Goal: Task Accomplishment & Management: Use online tool/utility

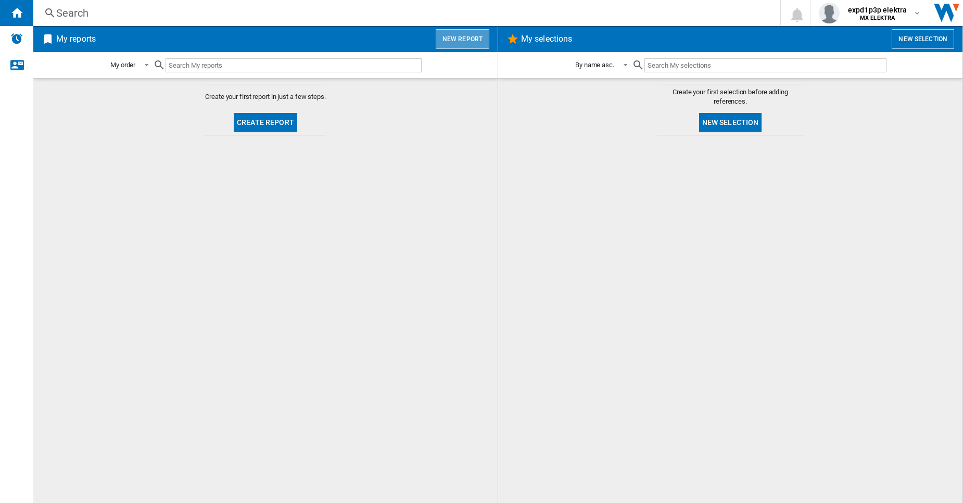
click at [465, 29] on button "New report" at bounding box center [463, 39] width 54 height 20
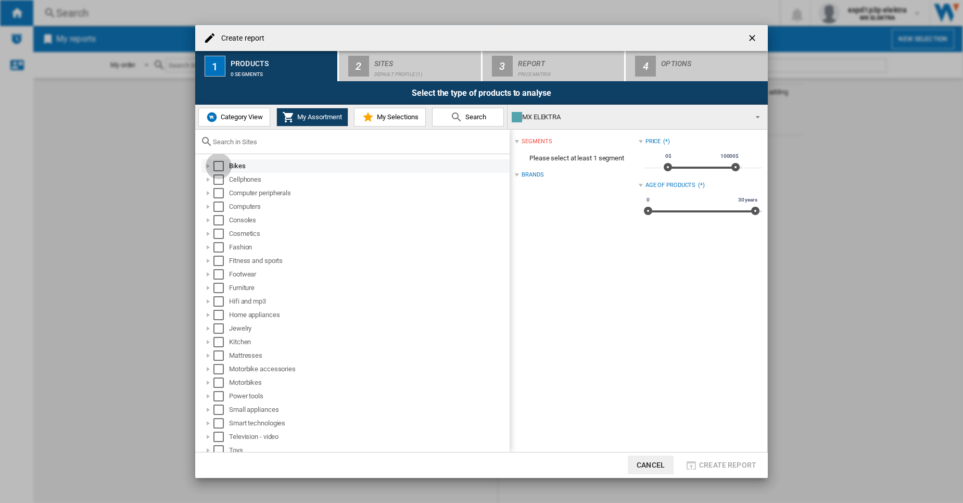
click at [216, 166] on div "Select" at bounding box center [218, 166] width 10 height 10
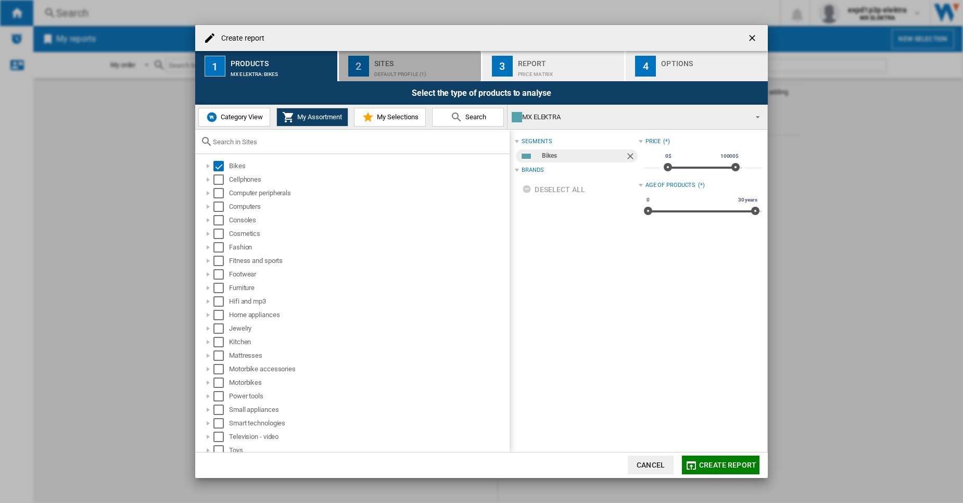
click at [383, 77] on div "Default profile (1)" at bounding box center [425, 71] width 103 height 11
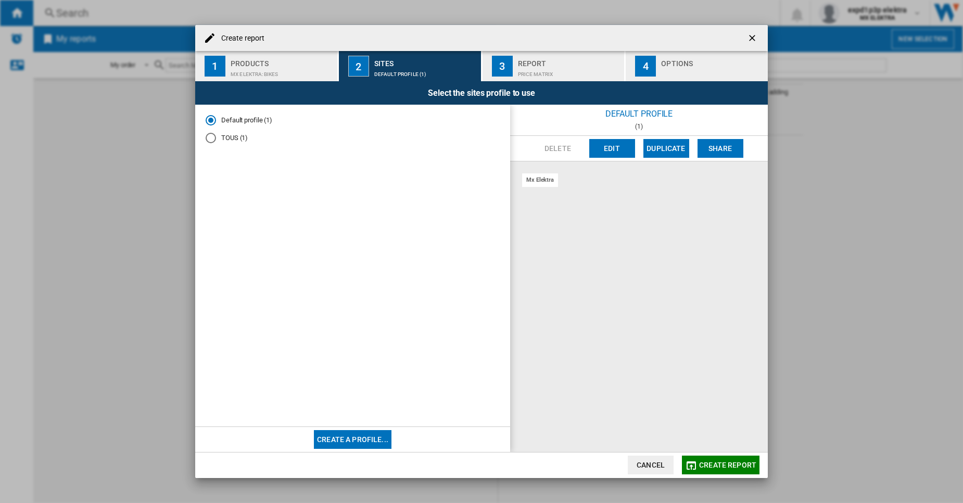
click at [623, 156] on button "Edit" at bounding box center [612, 148] width 46 height 19
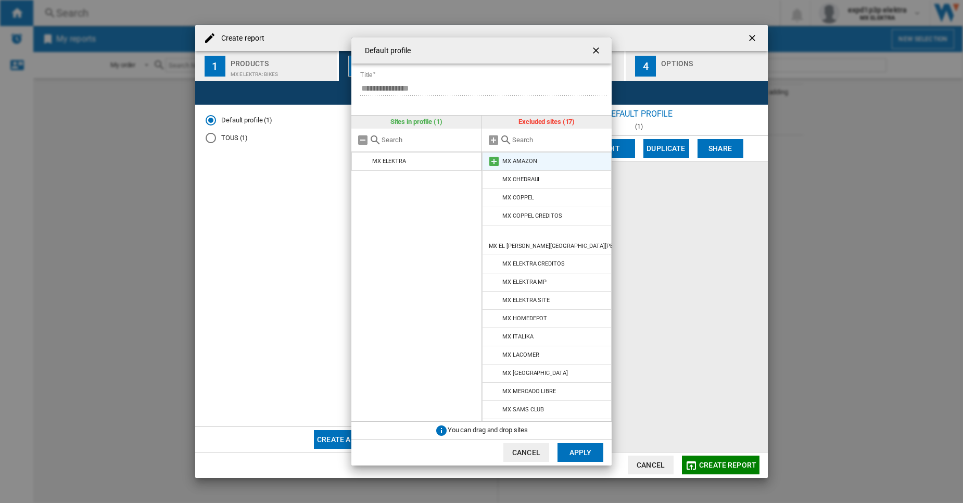
click at [496, 159] on md-icon at bounding box center [494, 161] width 12 height 12
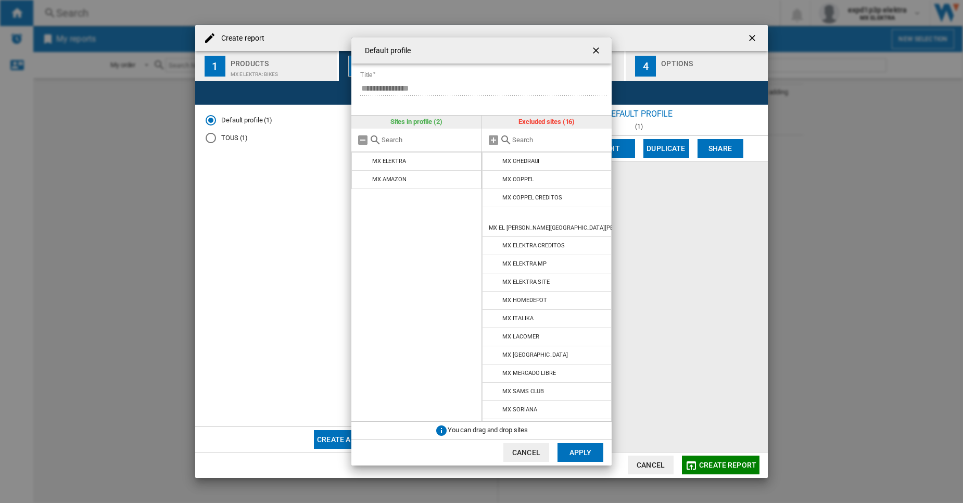
click at [496, 159] on md-icon at bounding box center [494, 161] width 12 height 12
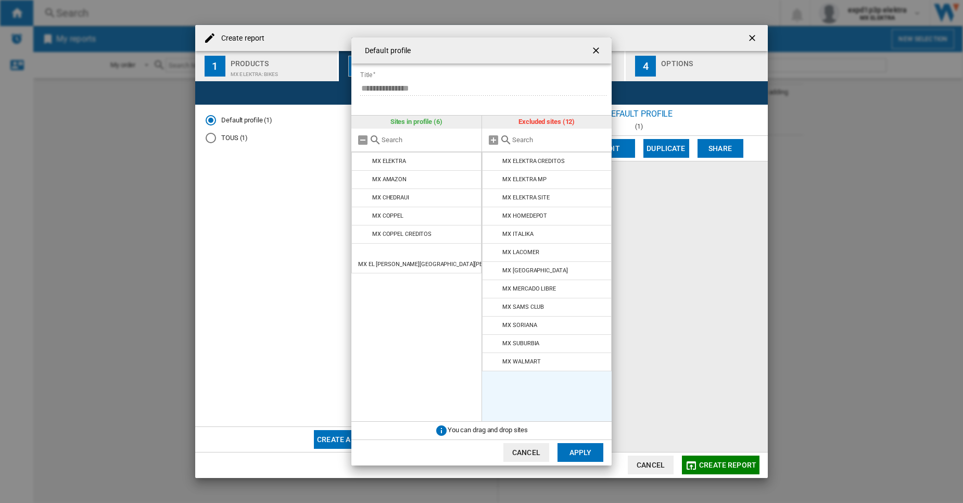
click at [496, 159] on md-icon at bounding box center [494, 161] width 12 height 12
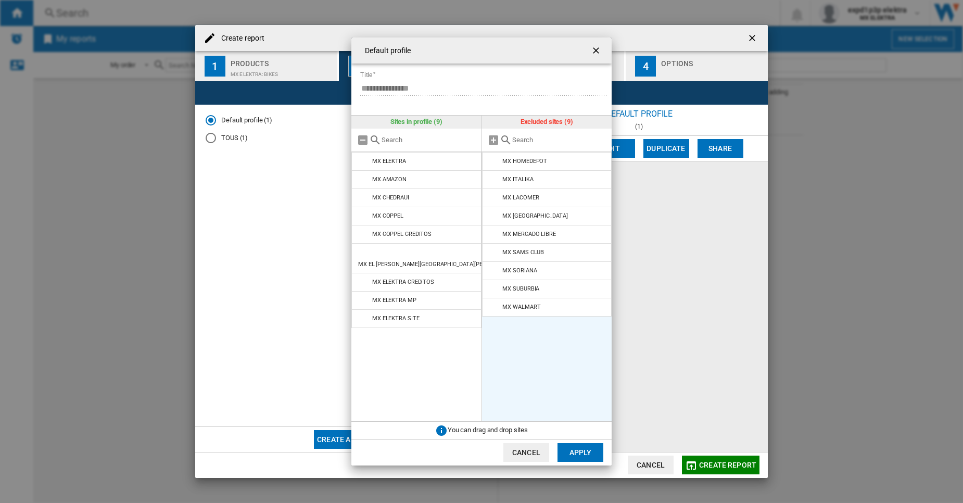
click at [496, 159] on md-icon at bounding box center [494, 161] width 12 height 12
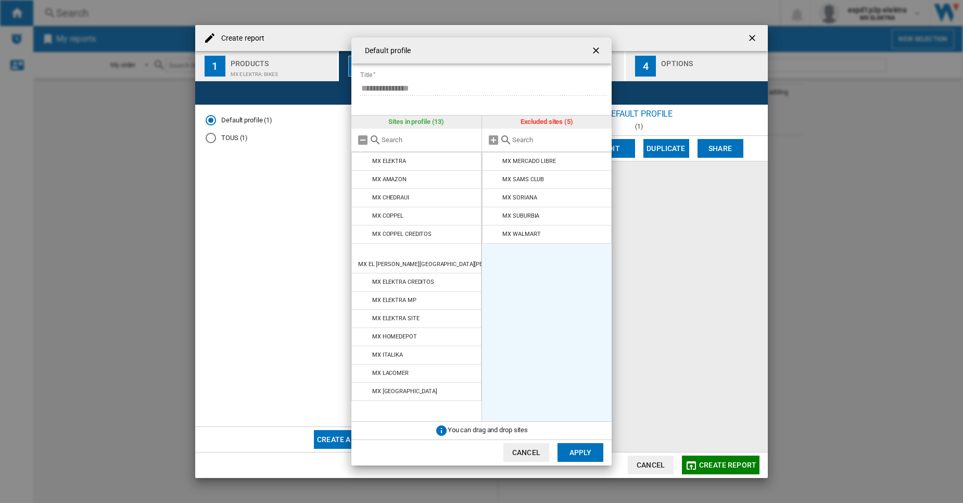
click at [496, 159] on md-icon at bounding box center [494, 161] width 12 height 12
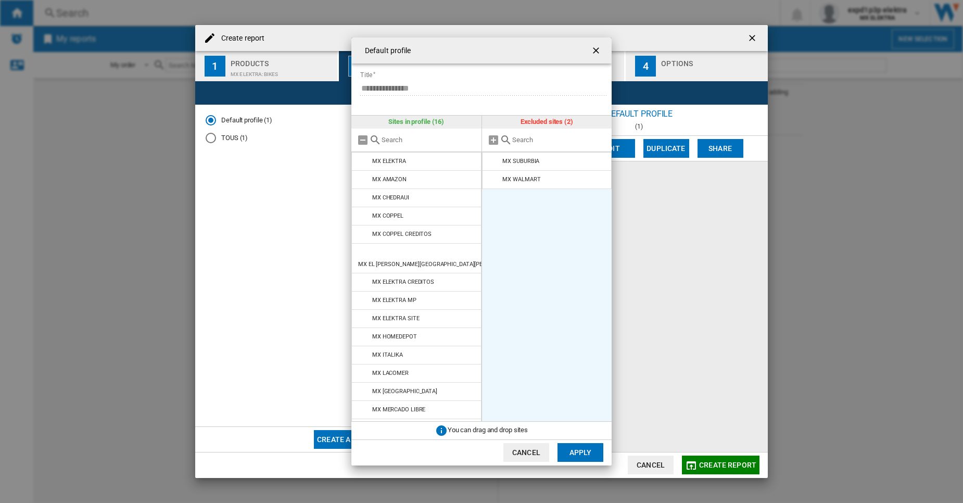
click at [496, 159] on md-icon at bounding box center [494, 161] width 12 height 12
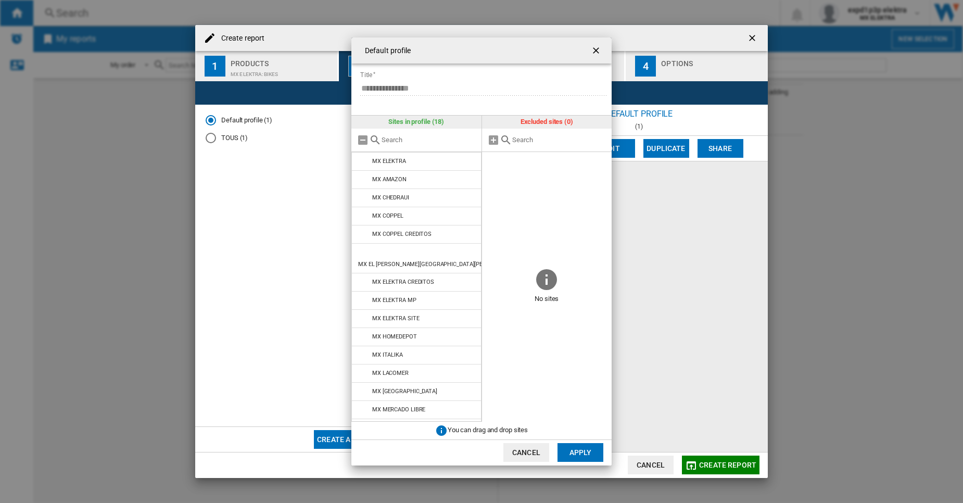
click at [496, 159] on span at bounding box center [547, 209] width 130 height 115
click at [592, 448] on button "Apply" at bounding box center [581, 452] width 46 height 19
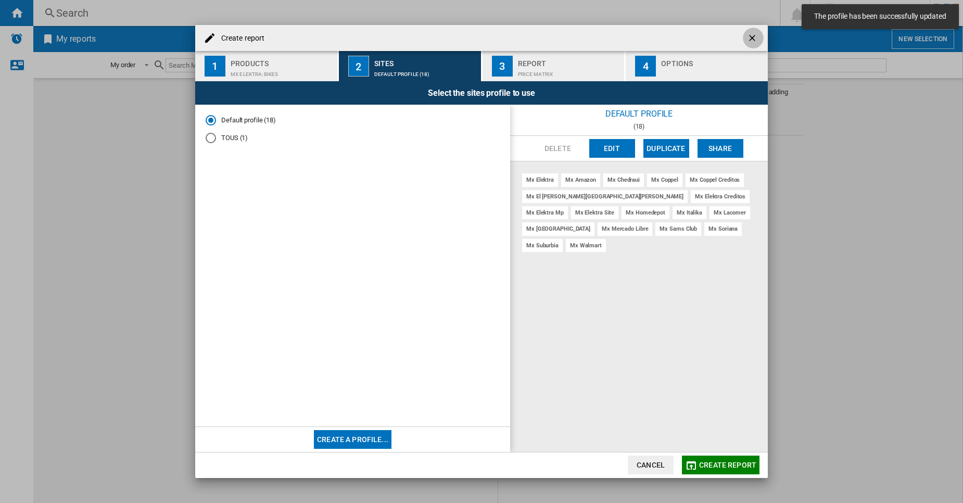
click at [753, 37] on ng-md-icon "getI18NText('BUTTONS.CLOSE_DIALOG')" at bounding box center [753, 39] width 12 height 12
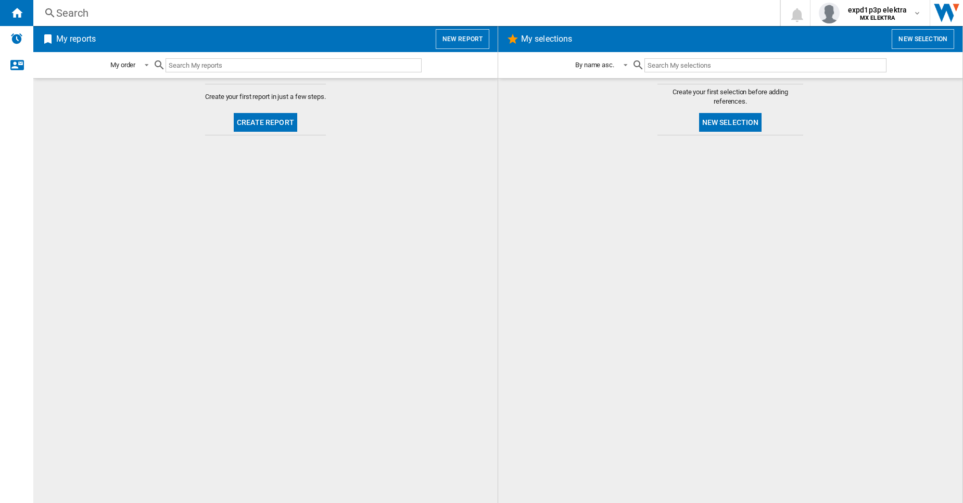
click at [750, 5] on div "Search Search 0 expd1p3p elektra MX ELEKTRA MX ELEKTRA My settings Logout" at bounding box center [498, 13] width 930 height 26
click at [899, 6] on span "expd1p3p elektra" at bounding box center [877, 10] width 59 height 10
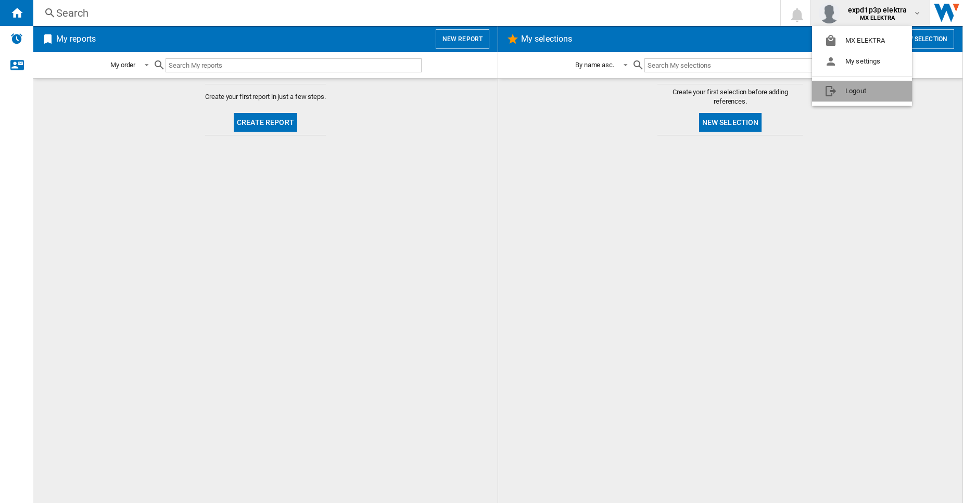
click at [863, 86] on button "Logout" at bounding box center [862, 91] width 100 height 21
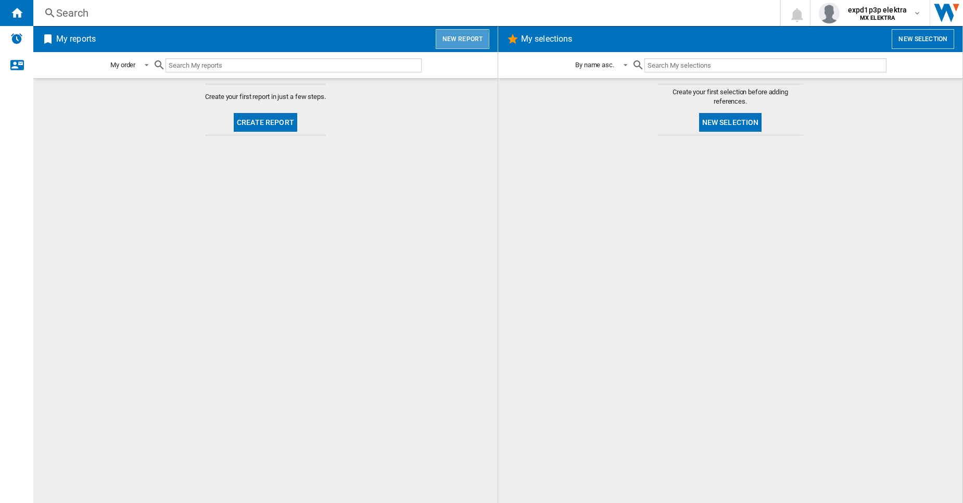
click at [444, 41] on button "New report" at bounding box center [463, 39] width 54 height 20
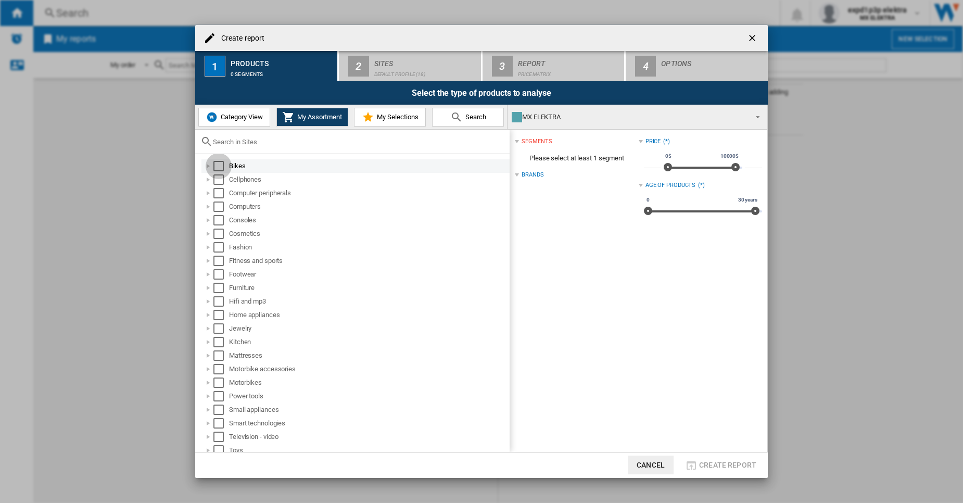
click at [222, 163] on div "Select" at bounding box center [218, 166] width 10 height 10
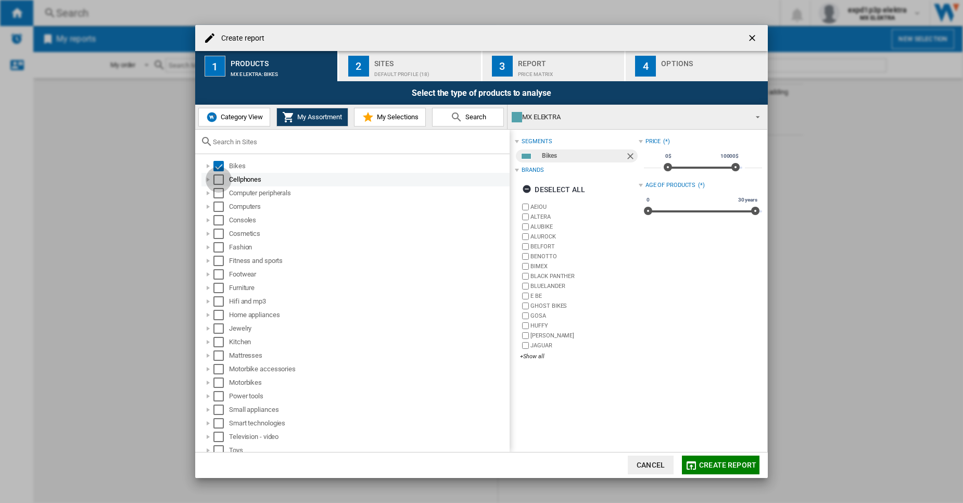
click at [218, 181] on div "Select" at bounding box center [218, 179] width 10 height 10
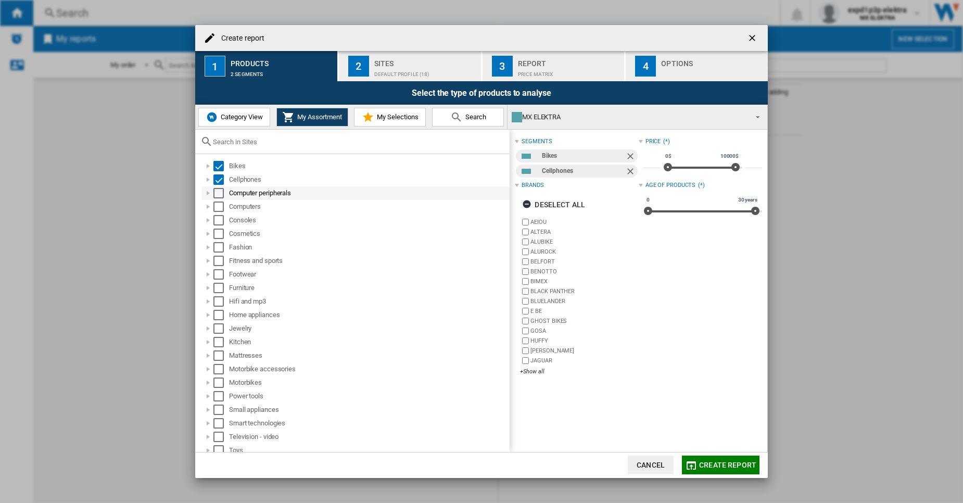
click at [218, 193] on div "Select" at bounding box center [218, 193] width 10 height 10
click at [218, 204] on div "Select" at bounding box center [218, 207] width 10 height 10
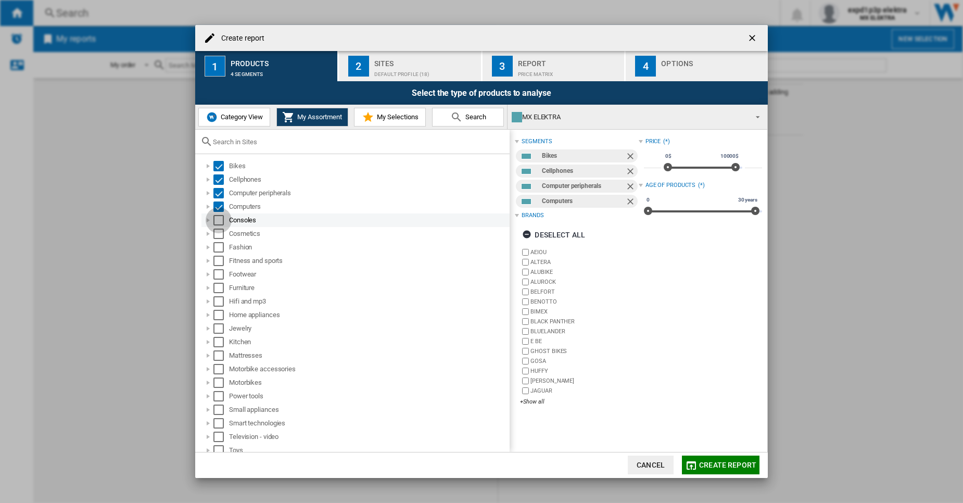
click at [216, 222] on div "Select" at bounding box center [218, 220] width 10 height 10
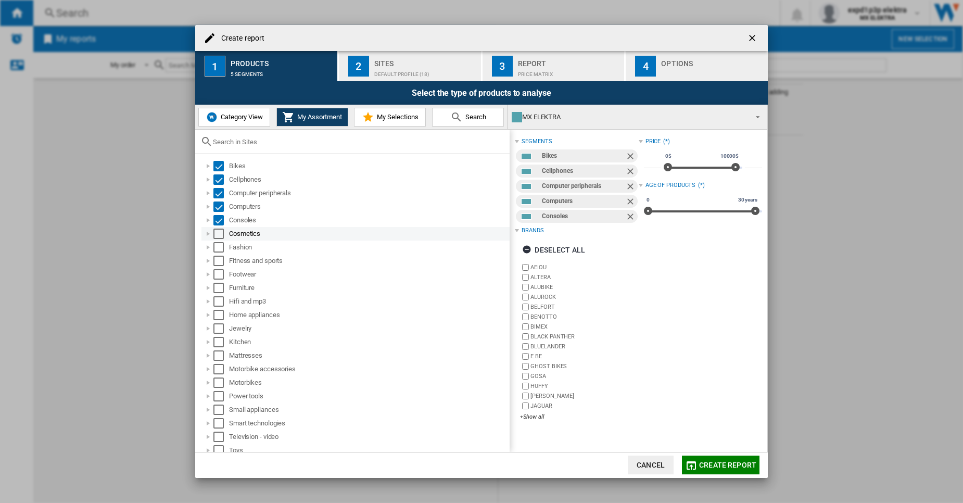
click at [218, 231] on div "Select" at bounding box center [218, 234] width 10 height 10
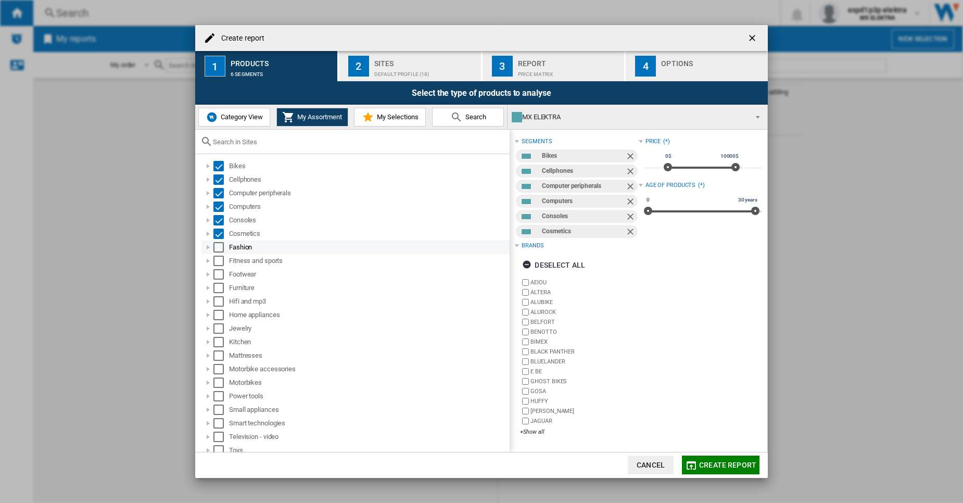
click at [216, 243] on div "Select" at bounding box center [218, 247] width 10 height 10
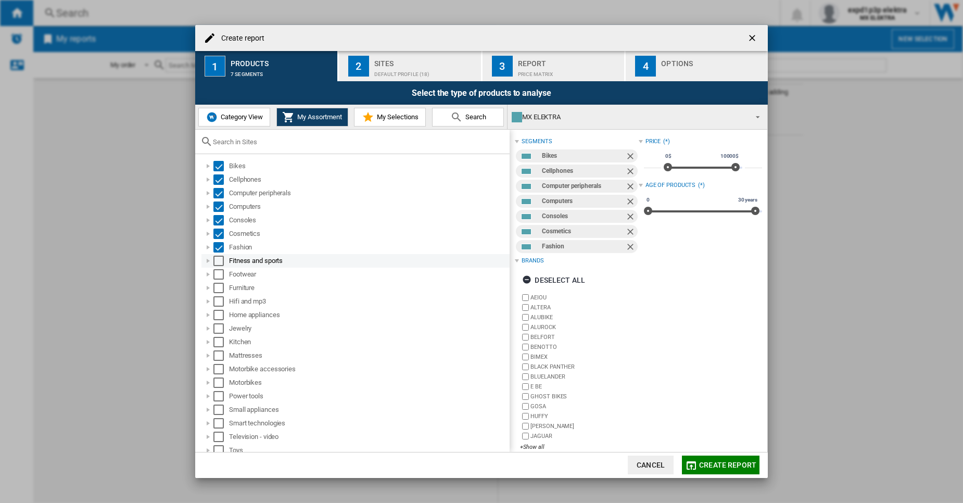
click at [220, 259] on div "Select" at bounding box center [218, 261] width 10 height 10
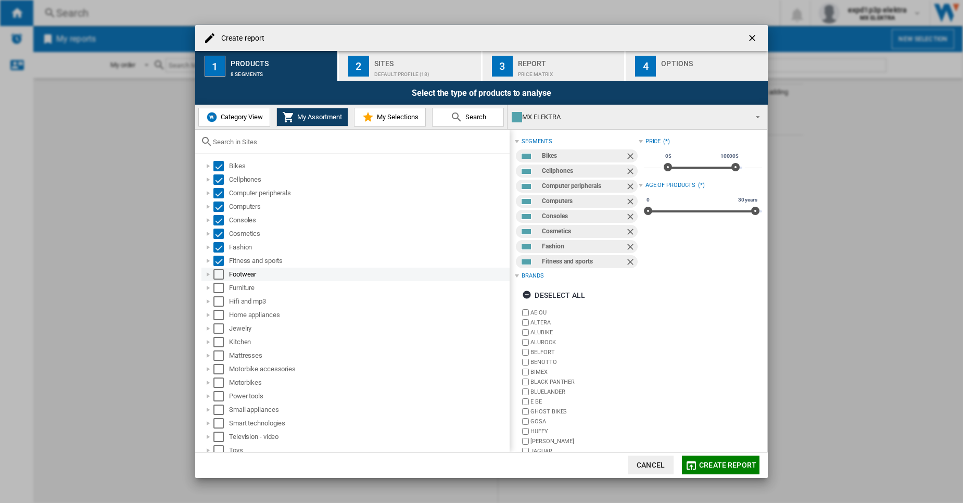
click at [220, 271] on div "Select" at bounding box center [218, 274] width 10 height 10
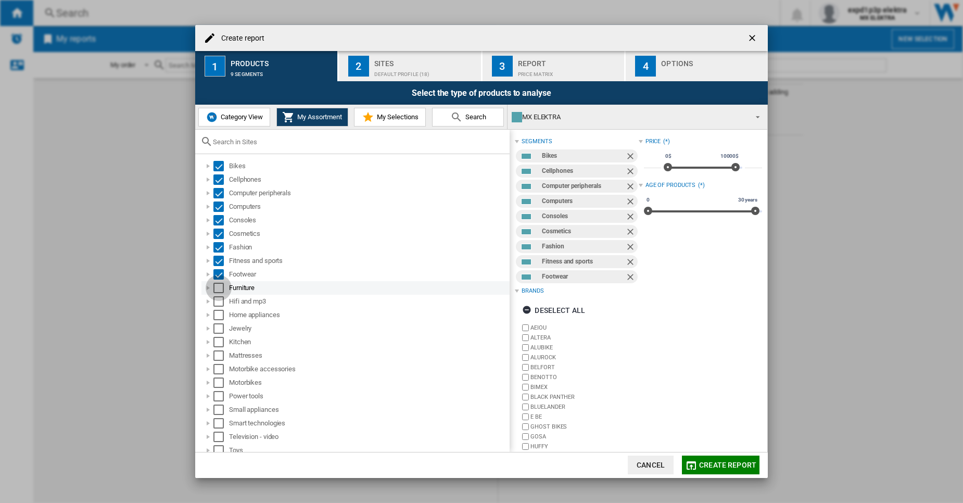
click at [219, 288] on div "Select" at bounding box center [218, 288] width 10 height 10
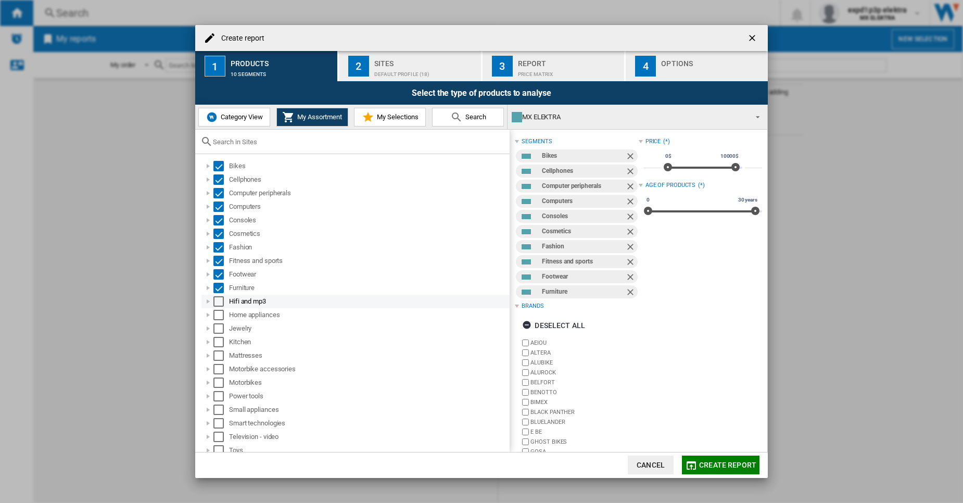
click at [219, 304] on div "Select" at bounding box center [218, 301] width 10 height 10
click at [218, 312] on div "Select" at bounding box center [218, 315] width 10 height 10
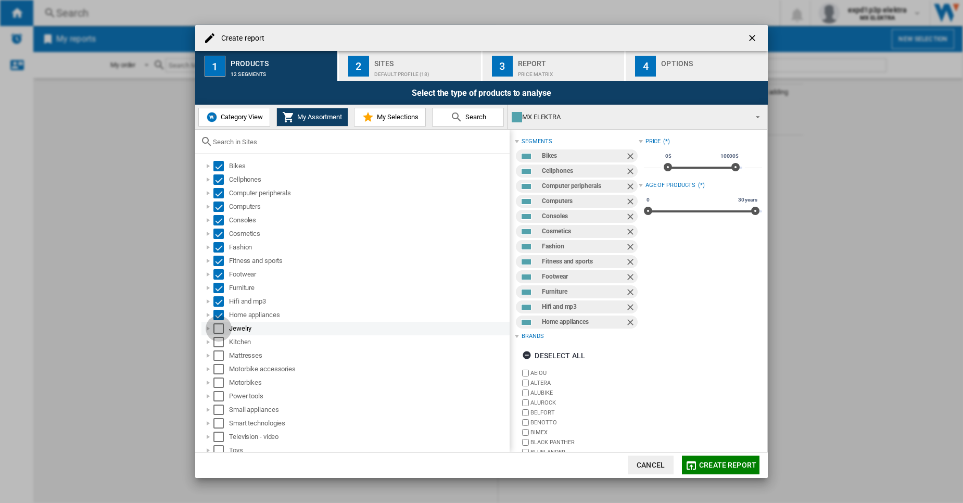
click at [219, 326] on div "Select" at bounding box center [218, 328] width 10 height 10
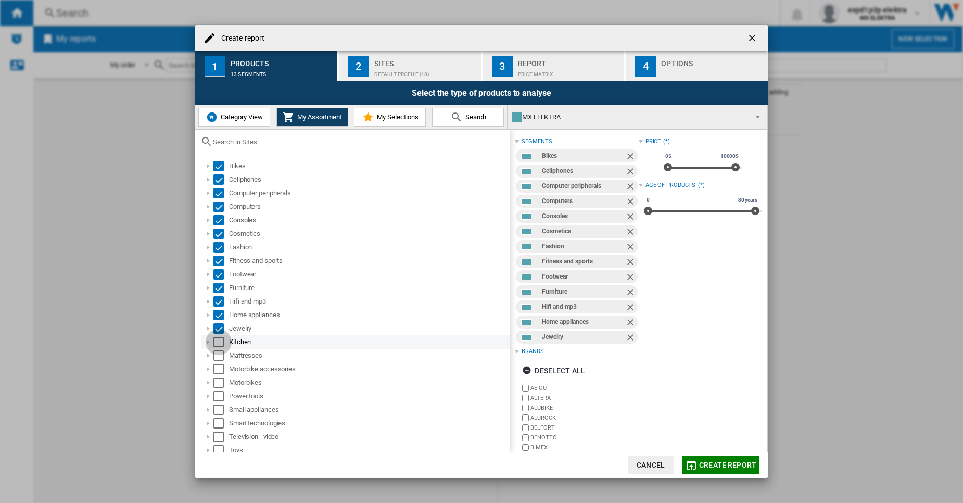
click at [219, 339] on div "Select" at bounding box center [218, 342] width 10 height 10
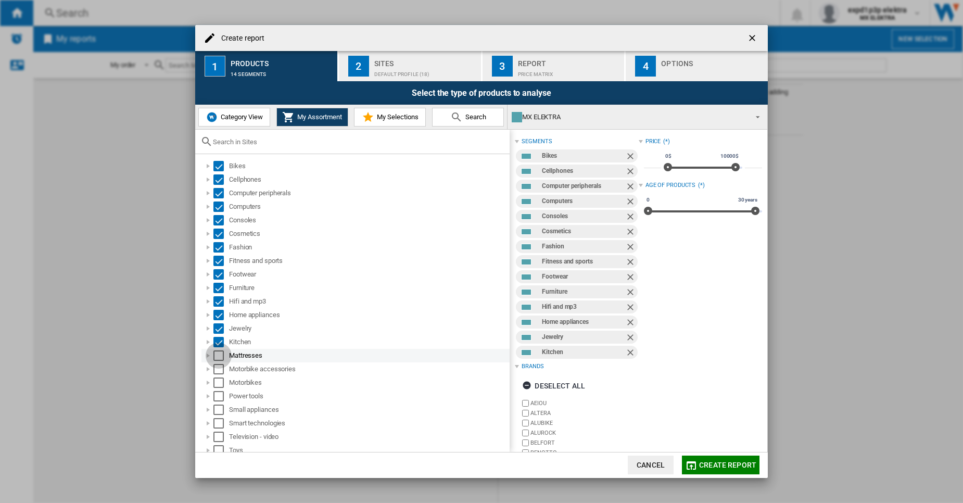
click at [218, 355] on div "Select" at bounding box center [218, 355] width 10 height 10
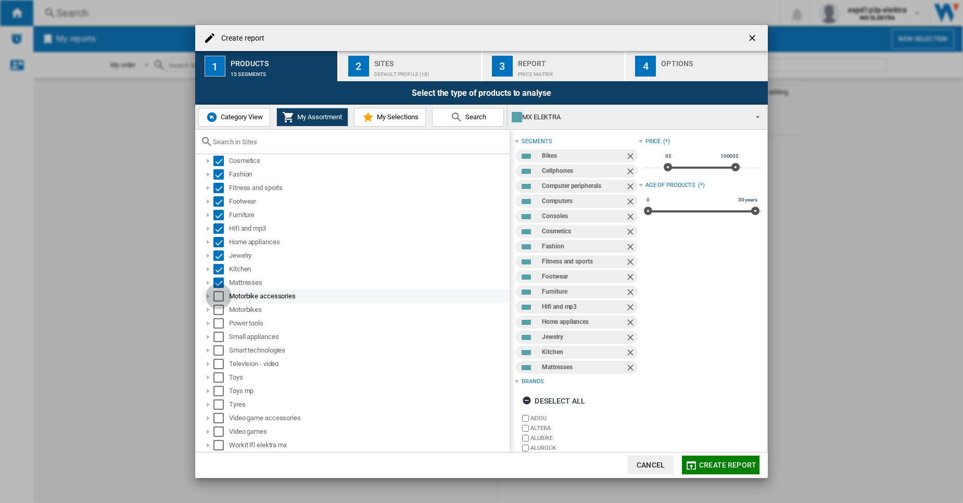
click at [220, 299] on div "Select" at bounding box center [218, 296] width 10 height 10
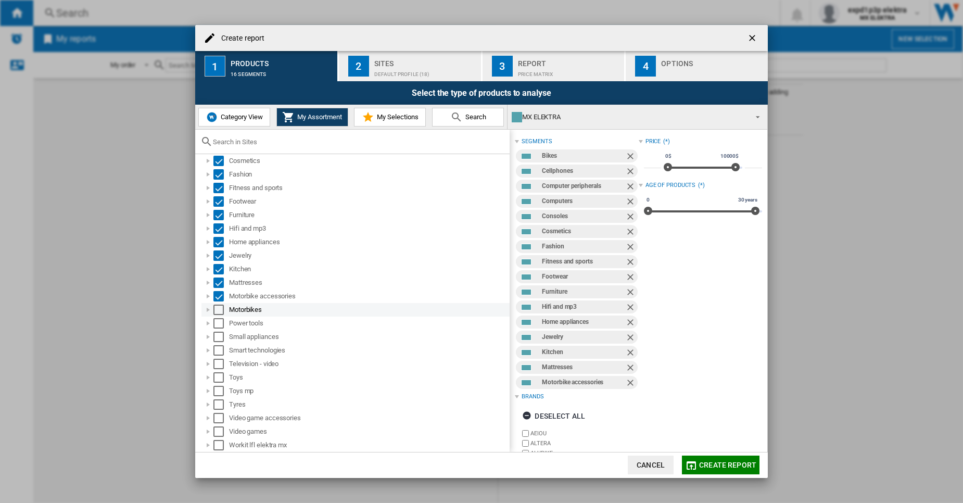
click at [220, 307] on div "Select" at bounding box center [218, 310] width 10 height 10
click at [219, 325] on div "Select" at bounding box center [218, 323] width 10 height 10
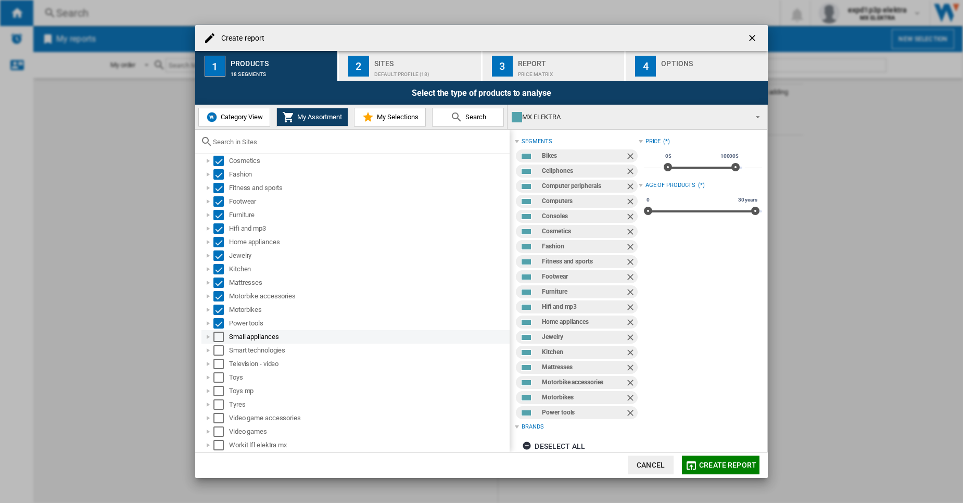
click at [221, 337] on div "Select" at bounding box center [218, 337] width 10 height 10
click at [220, 348] on div "Select" at bounding box center [218, 350] width 10 height 10
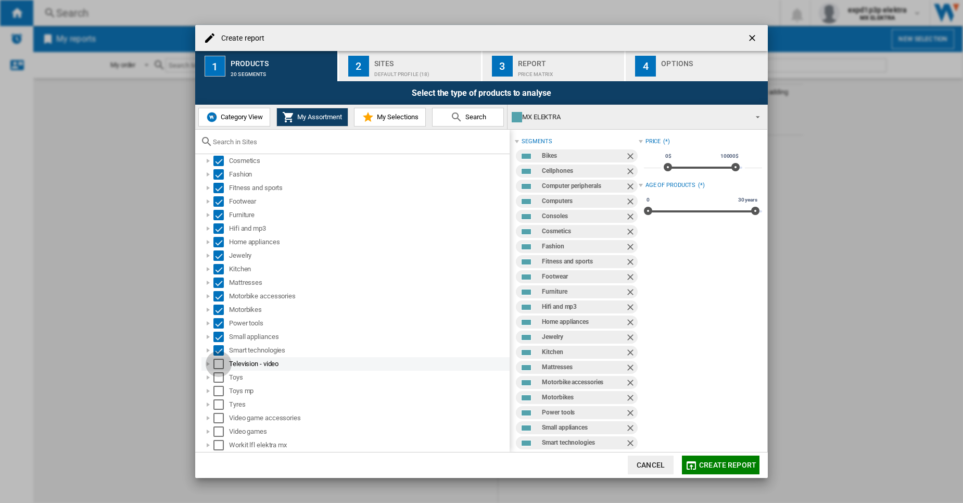
click at [218, 360] on div "Select" at bounding box center [218, 364] width 10 height 10
click at [222, 376] on div "Select" at bounding box center [218, 377] width 10 height 10
click at [219, 391] on div "Select" at bounding box center [218, 391] width 10 height 10
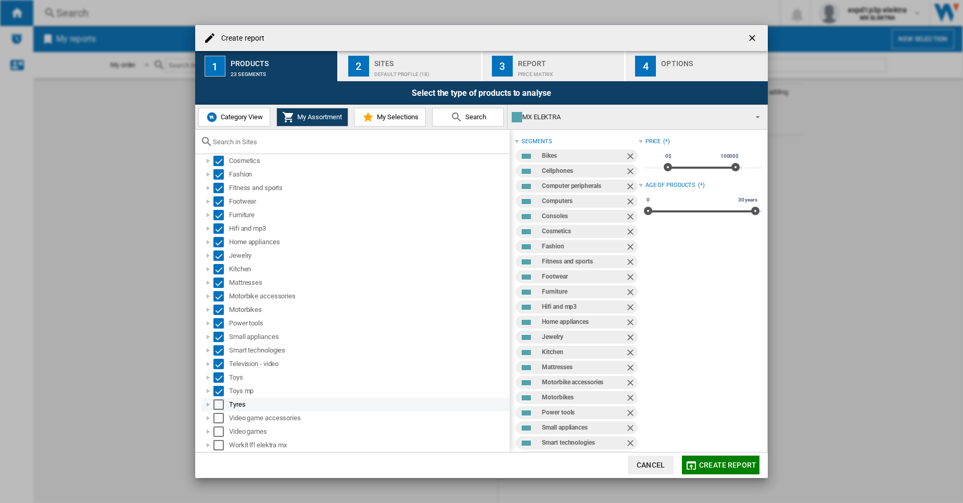
click at [219, 405] on div "Select" at bounding box center [218, 404] width 10 height 10
click at [218, 415] on div "Select" at bounding box center [218, 418] width 10 height 10
click at [218, 424] on div "Video game accessories" at bounding box center [356, 418] width 308 height 14
click at [220, 429] on div "Select" at bounding box center [218, 431] width 10 height 10
click at [220, 443] on div "Select" at bounding box center [218, 445] width 10 height 10
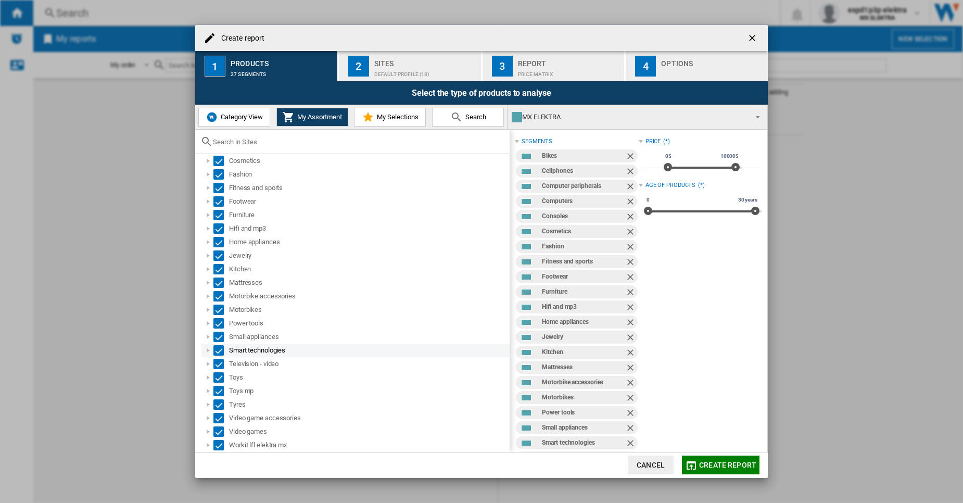
scroll to position [79, 0]
click at [433, 80] on button "2 Sites Default profile (18)" at bounding box center [410, 66] width 143 height 30
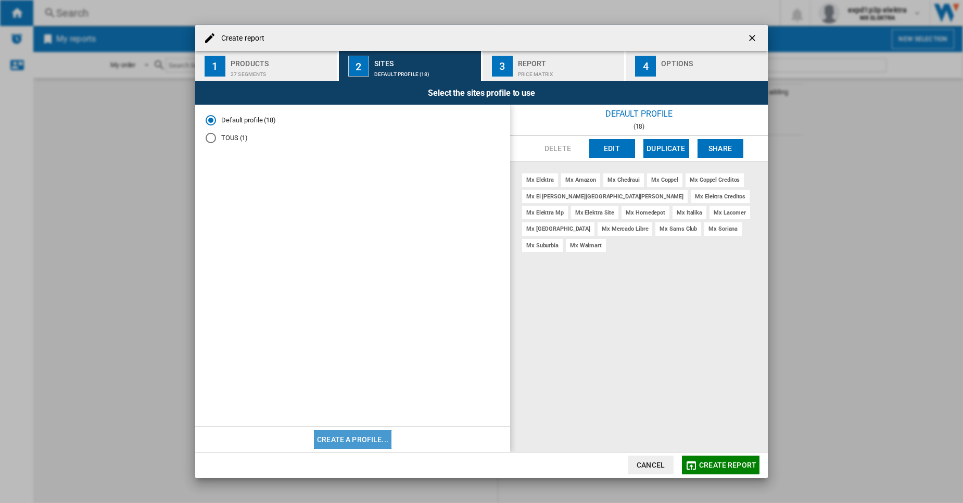
click at [351, 440] on button "Create a profile..." at bounding box center [353, 439] width 78 height 19
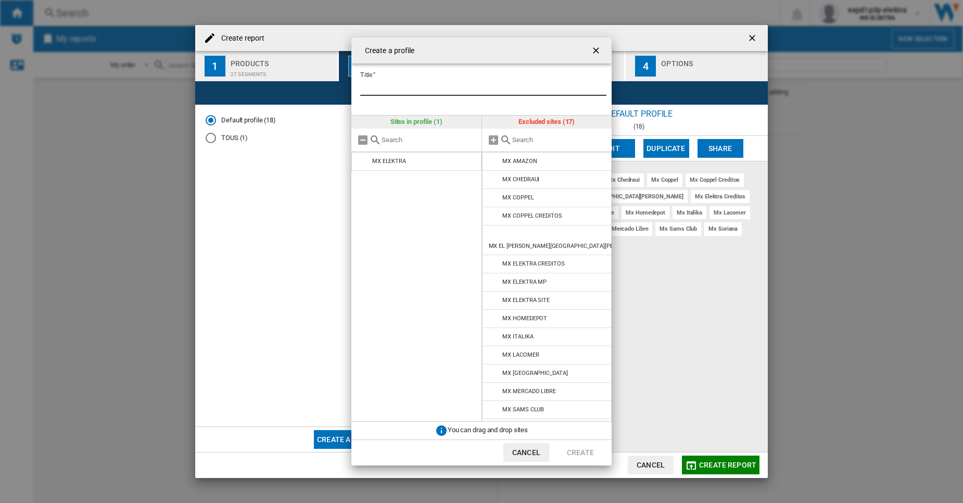
click at [422, 81] on input "Title" at bounding box center [483, 88] width 246 height 16
type input "****"
drag, startPoint x: 207, startPoint y: 502, endPoint x: 37, endPoint y: 432, distance: 184.4
click at [37, 432] on div "Create a profile Title **** Sites in profile (1) MX ELEKTRA Excluded sites (17)…" at bounding box center [481, 251] width 963 height 503
click at [540, 144] on input "text" at bounding box center [559, 140] width 95 height 8
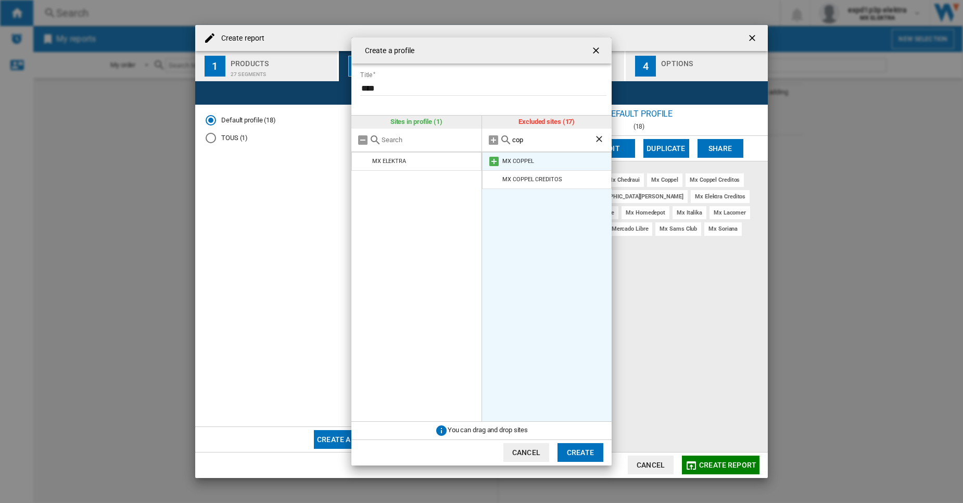
click at [496, 160] on md-icon at bounding box center [494, 161] width 12 height 12
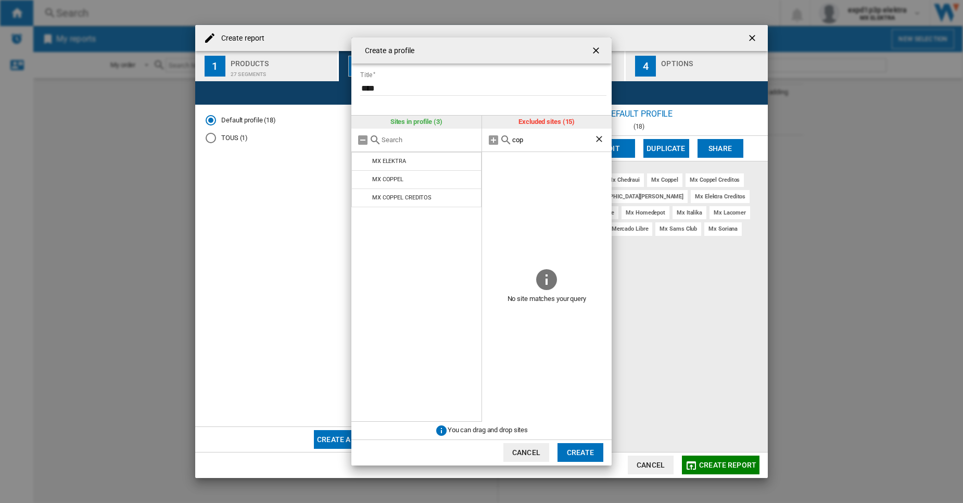
click at [526, 143] on input "cop" at bounding box center [553, 140] width 82 height 8
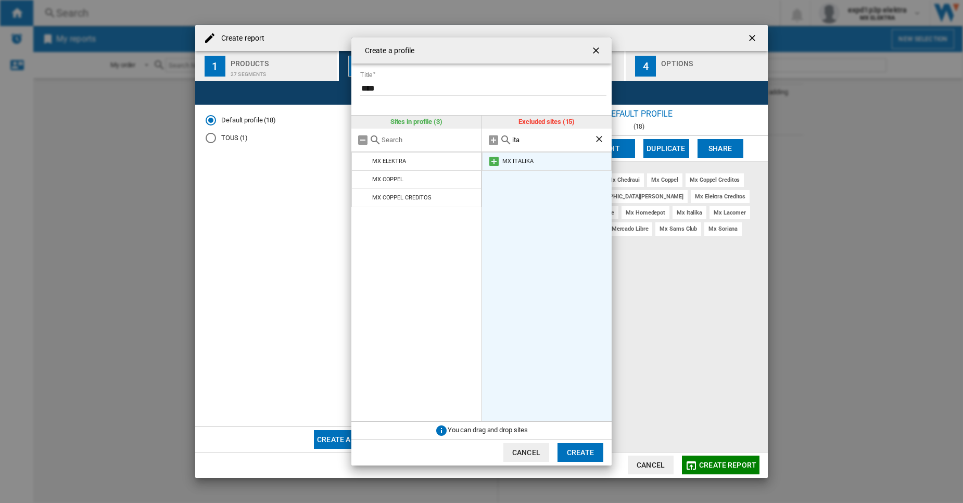
type input "ita"
click at [494, 158] on md-icon at bounding box center [494, 161] width 12 height 12
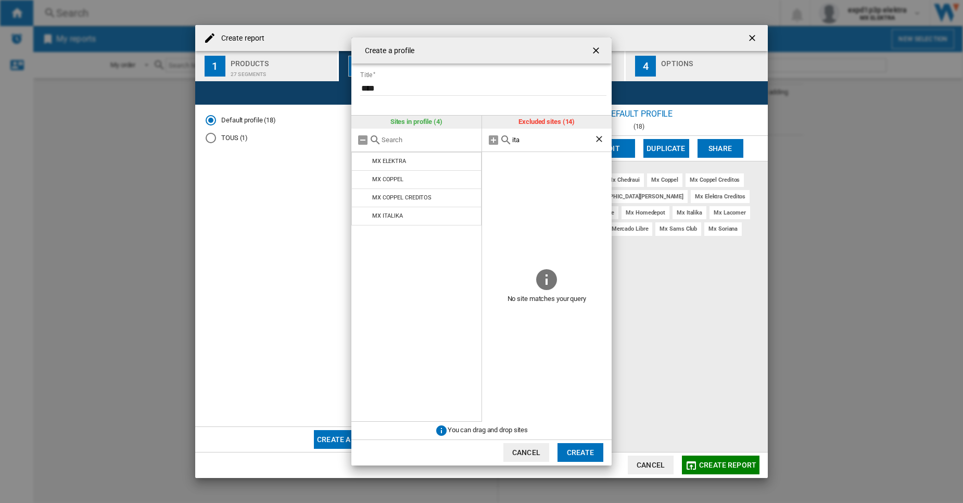
click at [544, 141] on input "ita" at bounding box center [553, 140] width 82 height 8
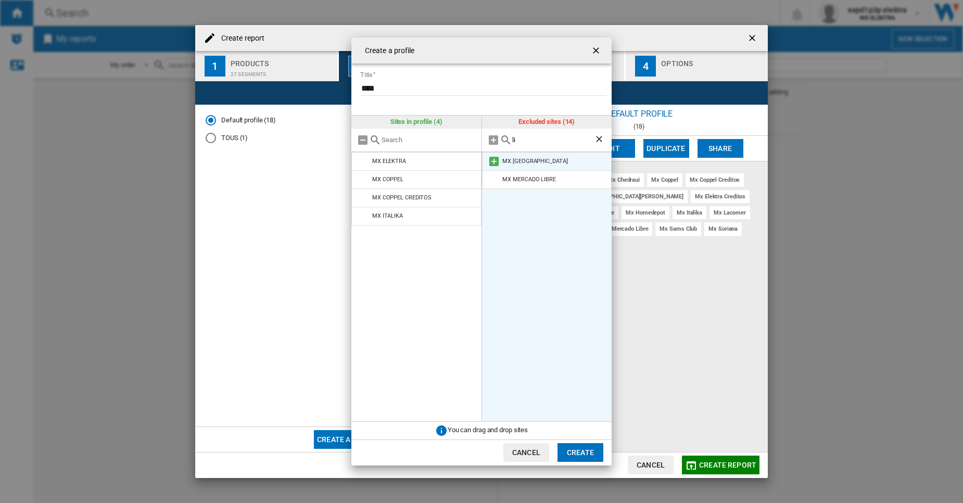
click at [496, 159] on md-icon at bounding box center [494, 161] width 12 height 12
click at [492, 159] on md-icon at bounding box center [494, 161] width 12 height 12
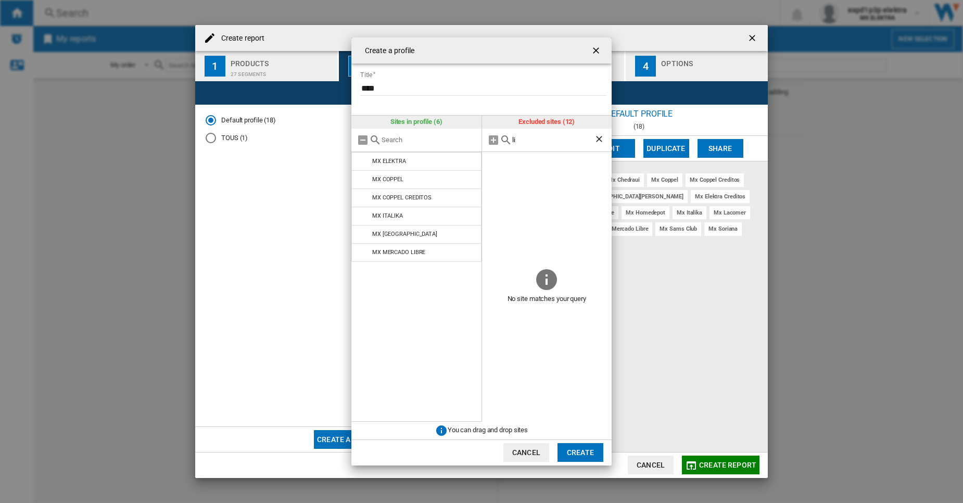
drag, startPoint x: 527, startPoint y: 133, endPoint x: 531, endPoint y: 143, distance: 10.5
click at [531, 143] on div "li" at bounding box center [547, 140] width 130 height 23
click at [531, 143] on input "li" at bounding box center [553, 140] width 82 height 8
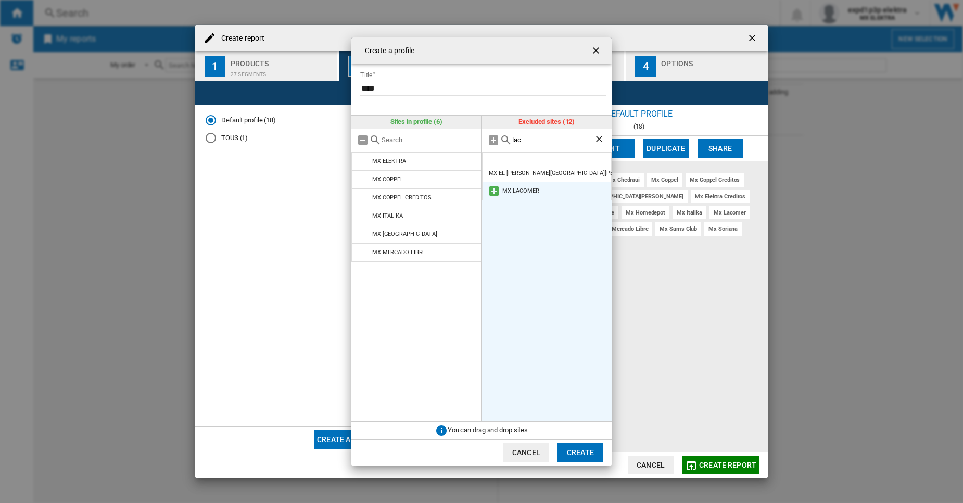
type input "lac"
click at [495, 185] on md-icon at bounding box center [494, 191] width 12 height 12
click at [603, 142] on ng-md-icon "Clear search" at bounding box center [600, 140] width 12 height 12
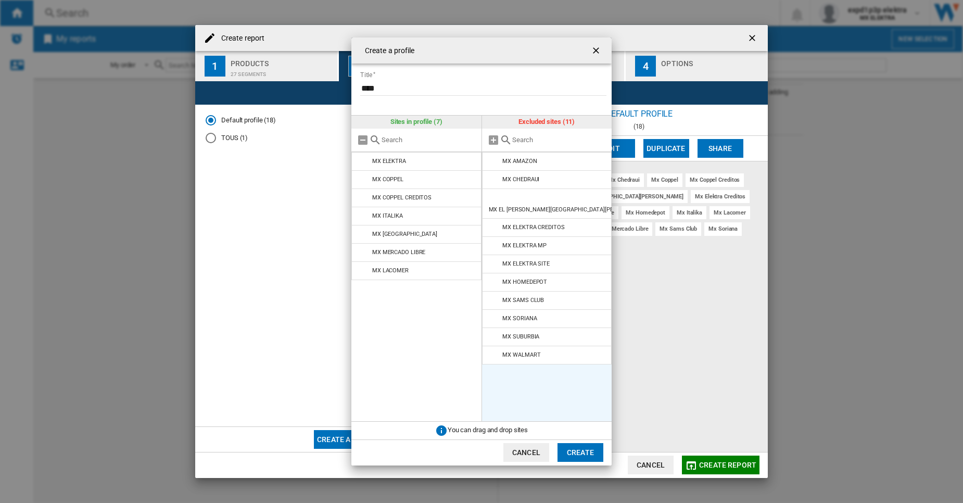
click at [547, 140] on input "text" at bounding box center [559, 140] width 95 height 8
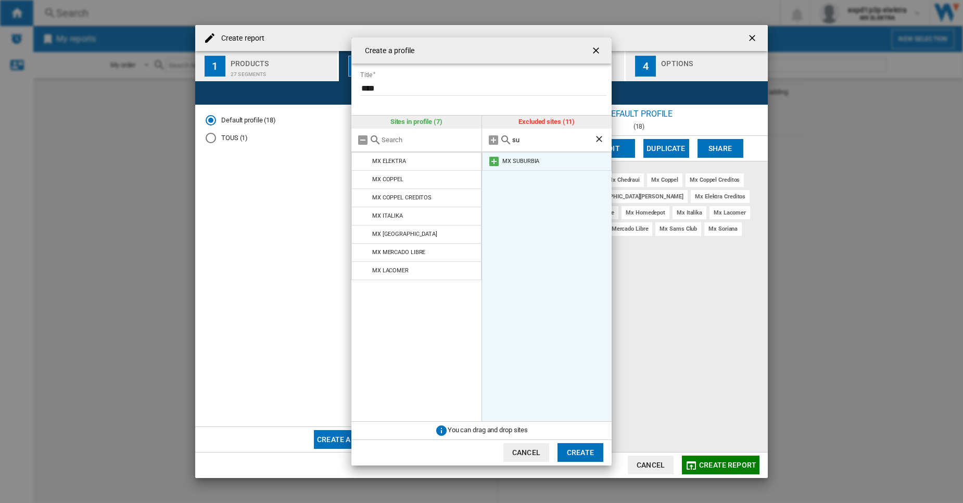
type input "su"
click at [487, 161] on li "MX SUBURBIA" at bounding box center [547, 161] width 130 height 19
click at [491, 162] on md-icon at bounding box center [494, 161] width 12 height 12
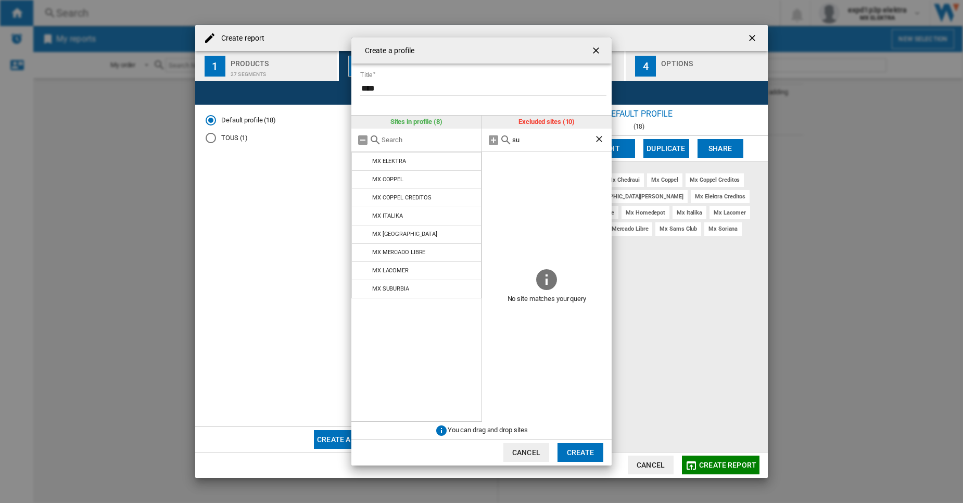
click at [597, 140] on ng-md-icon "Clear search" at bounding box center [600, 140] width 12 height 12
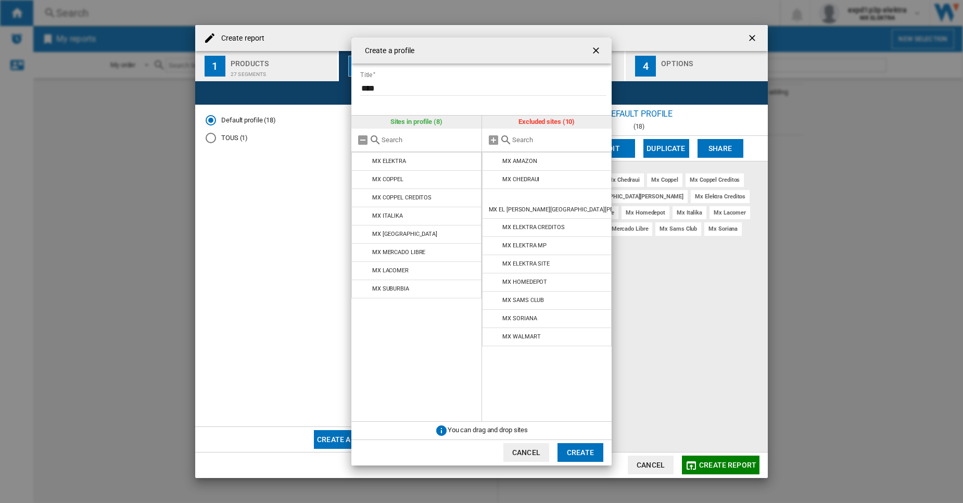
click at [561, 141] on input "text" at bounding box center [559, 140] width 95 height 8
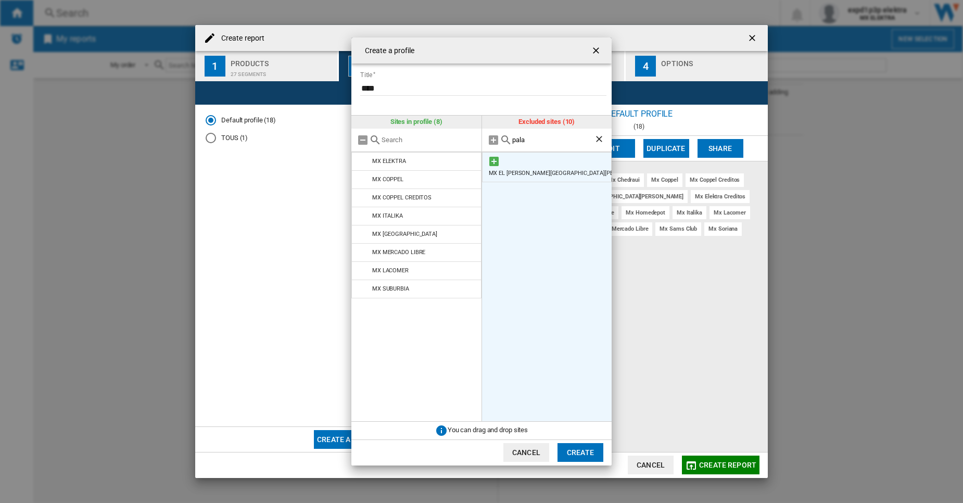
type input "pala"
click at [492, 158] on md-icon at bounding box center [494, 161] width 12 height 12
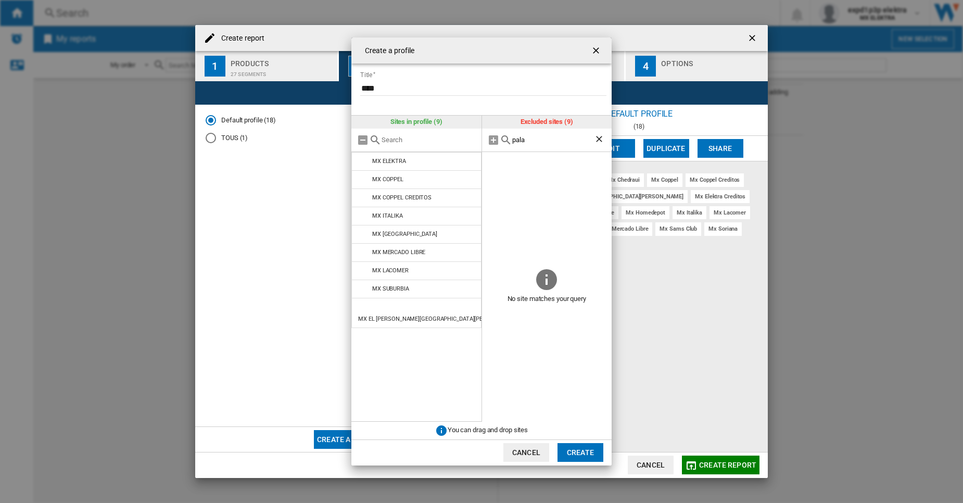
click at [603, 135] on ng-md-icon "Clear search" at bounding box center [600, 140] width 12 height 12
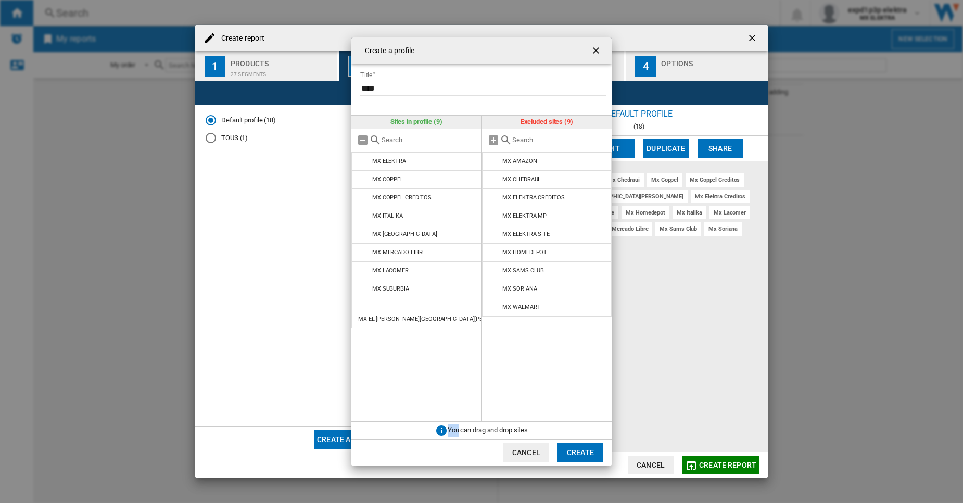
click at [603, 135] on div at bounding box center [547, 140] width 130 height 23
click at [561, 141] on input "text" at bounding box center [559, 140] width 95 height 8
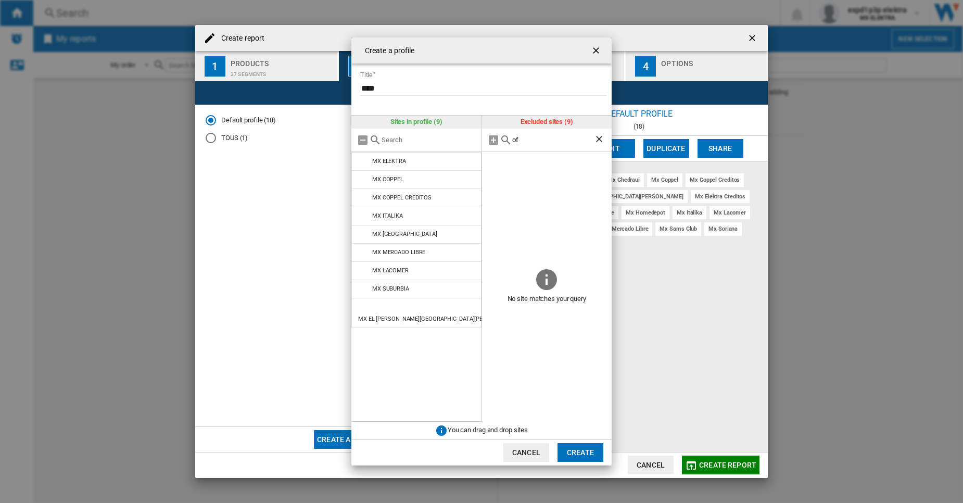
type input "o"
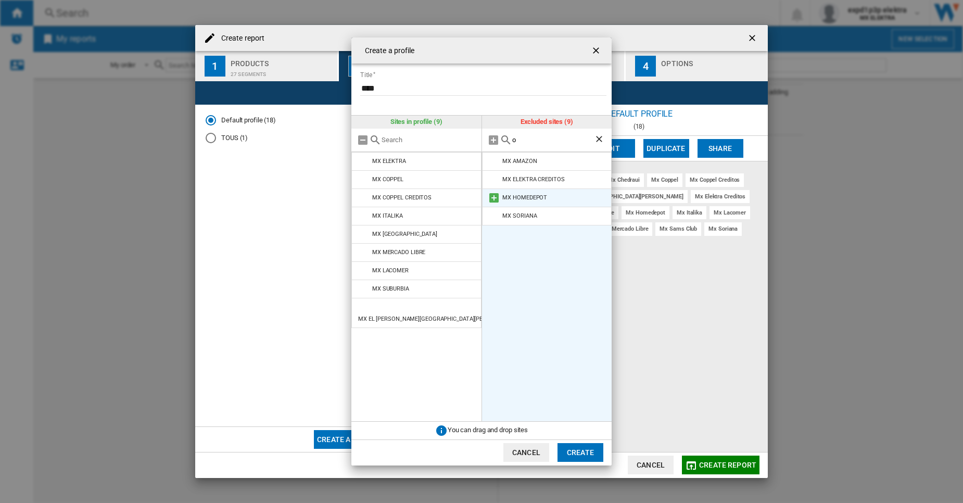
click at [491, 200] on md-icon at bounding box center [494, 198] width 12 height 12
click at [587, 461] on button "Create" at bounding box center [581, 452] width 46 height 19
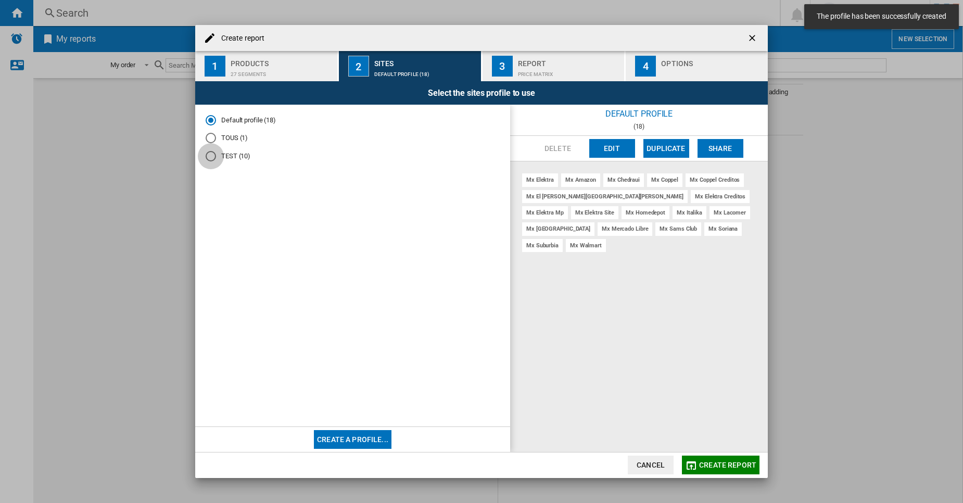
click at [208, 154] on div "TEST (10)" at bounding box center [211, 156] width 10 height 10
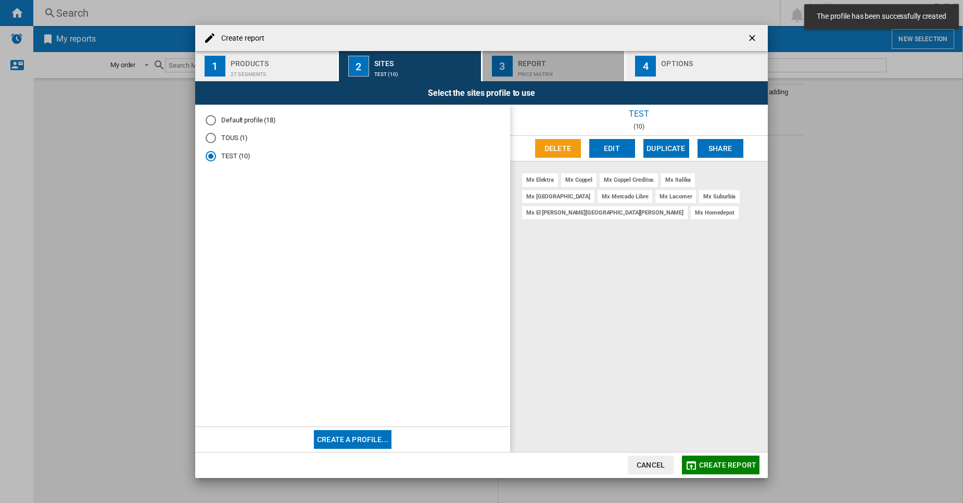
click at [512, 70] on div "3" at bounding box center [502, 66] width 21 height 21
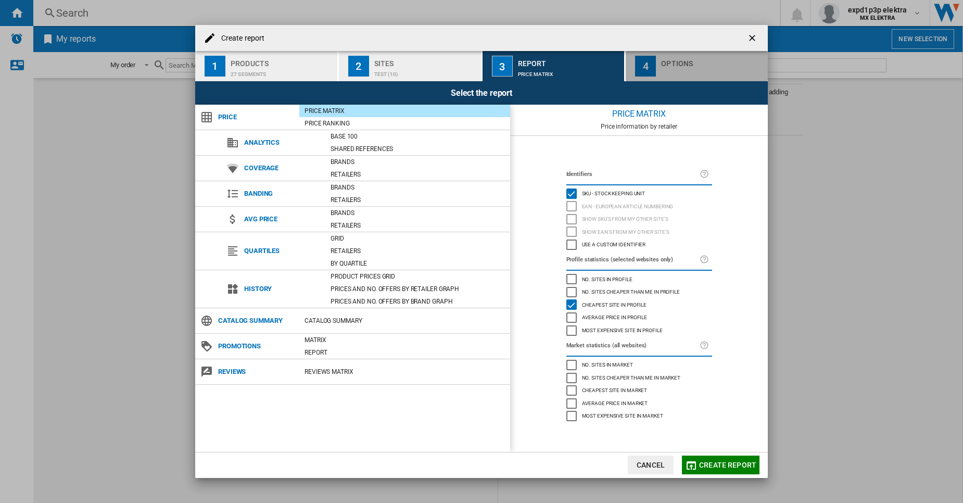
click at [672, 66] on div "Options" at bounding box center [712, 60] width 103 height 11
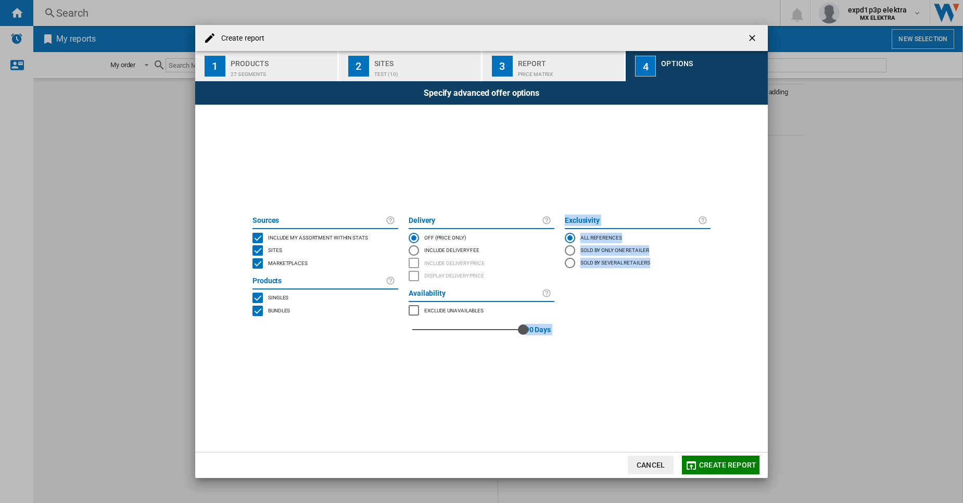
drag, startPoint x: 410, startPoint y: 331, endPoint x: 580, endPoint y: 333, distance: 170.3
click at [580, 333] on div "Sources Include my assortment within stats Sites Marketplaces Products Singles …" at bounding box center [481, 278] width 469 height 132
click at [644, 318] on div "Exclusivity All references Sold by only one retailer Sold by several retailers …" at bounding box center [638, 278] width 156 height 132
click at [712, 470] on button "Create report" at bounding box center [721, 465] width 78 height 19
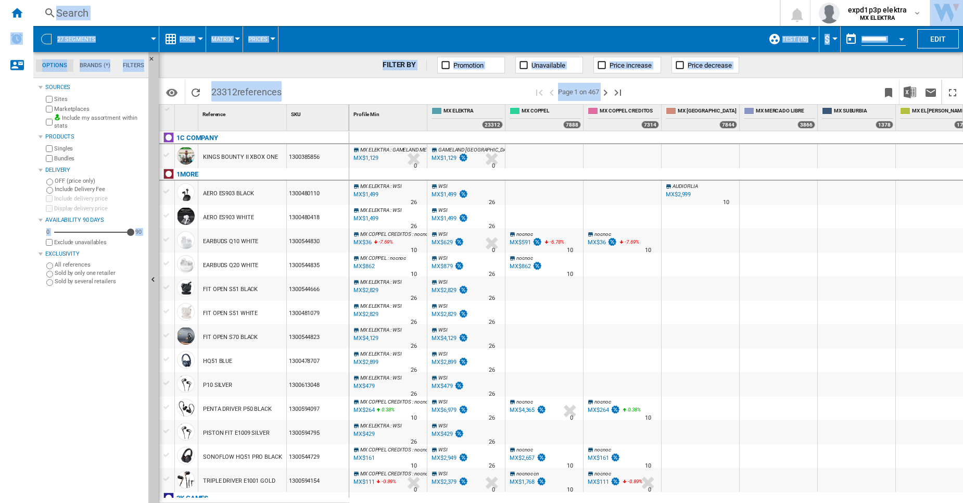
drag, startPoint x: 676, startPoint y: 299, endPoint x: 129, endPoint y: -59, distance: 654.3
click at [129, 0] on html "In order to access Insight, please log out and log in again OK NEW Search Searc…" at bounding box center [481, 251] width 963 height 503
click at [932, 36] on button "Edit" at bounding box center [938, 38] width 42 height 19
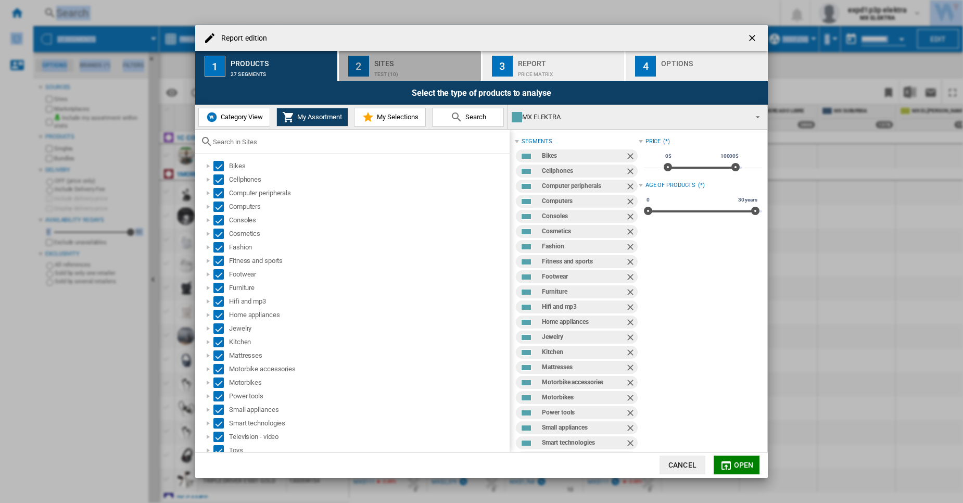
click at [434, 71] on div "TEST (10)" at bounding box center [425, 71] width 103 height 11
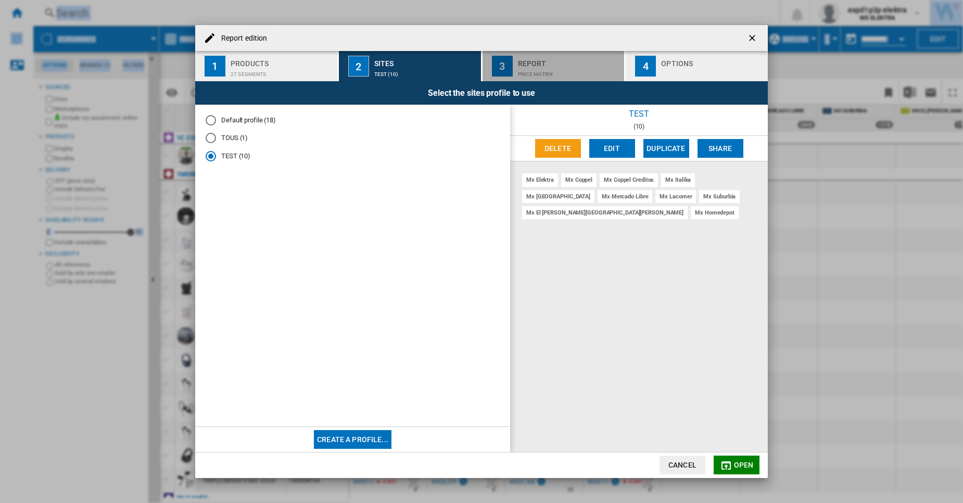
click at [522, 70] on div "Price Matrix" at bounding box center [569, 71] width 103 height 11
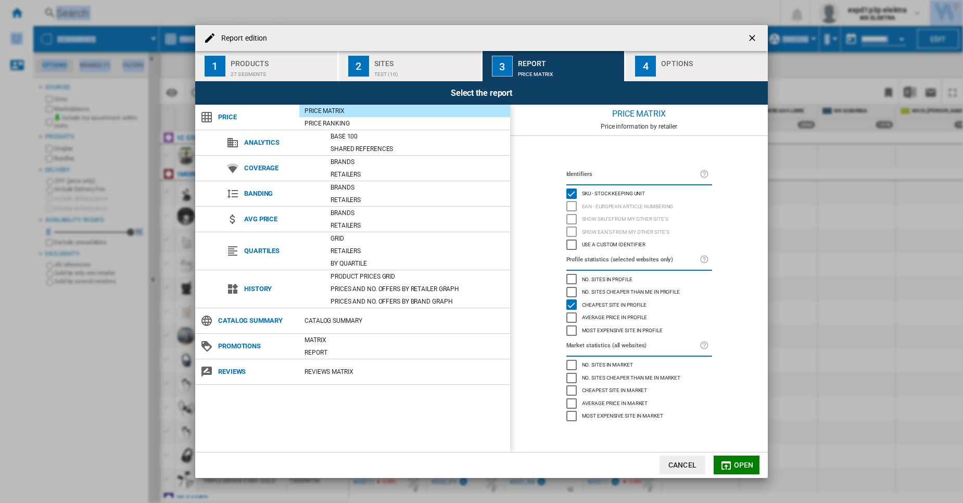
click at [422, 58] on div "Sites" at bounding box center [425, 60] width 103 height 11
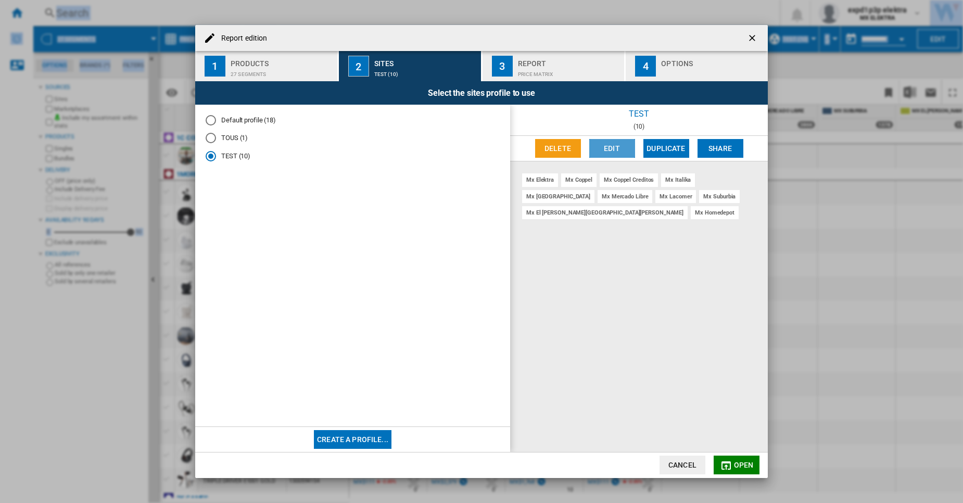
click at [627, 153] on button "Edit" at bounding box center [612, 148] width 46 height 19
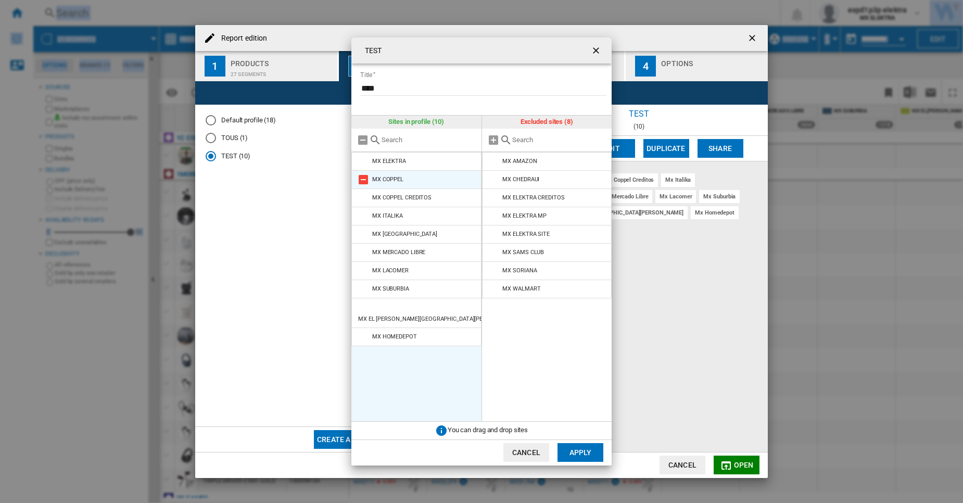
click at [362, 179] on md-icon "TEST Title ..." at bounding box center [363, 179] width 12 height 12
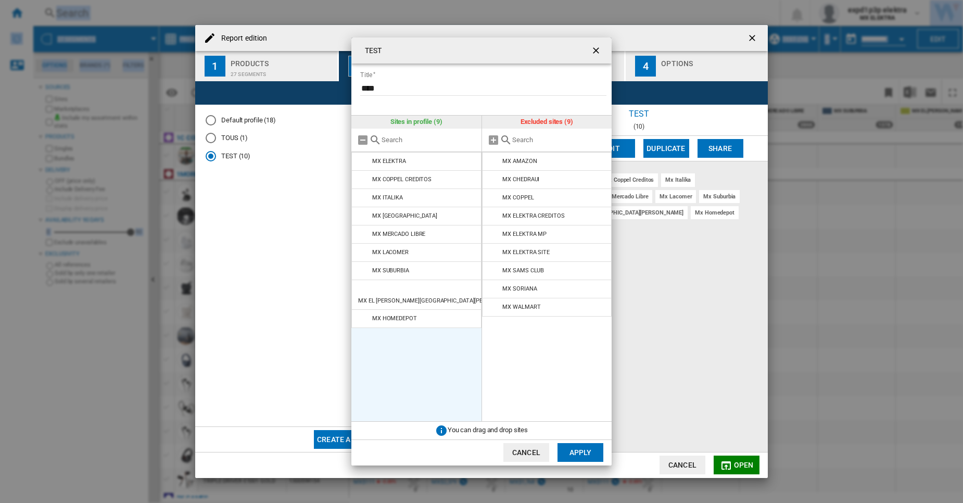
click at [362, 179] on md-icon "TEST Title ..." at bounding box center [363, 179] width 12 height 12
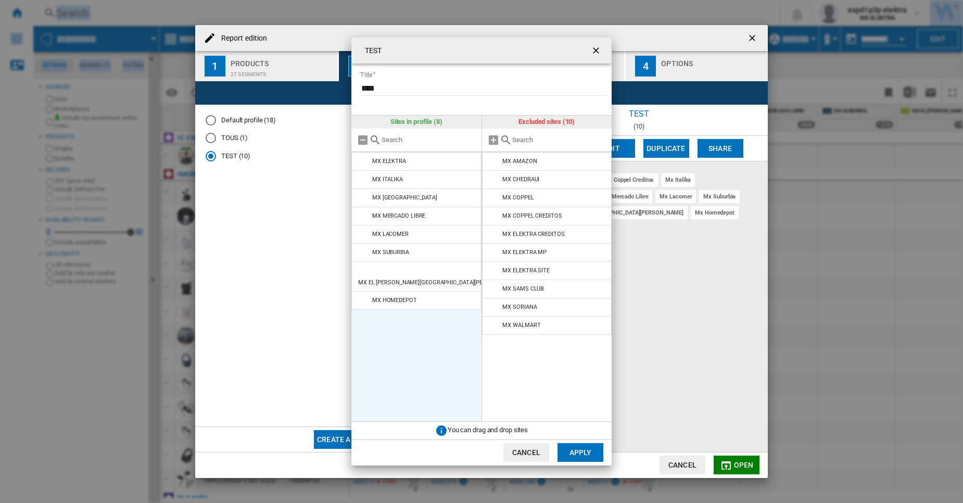
click at [362, 179] on md-icon "TEST Title ..." at bounding box center [363, 179] width 12 height 12
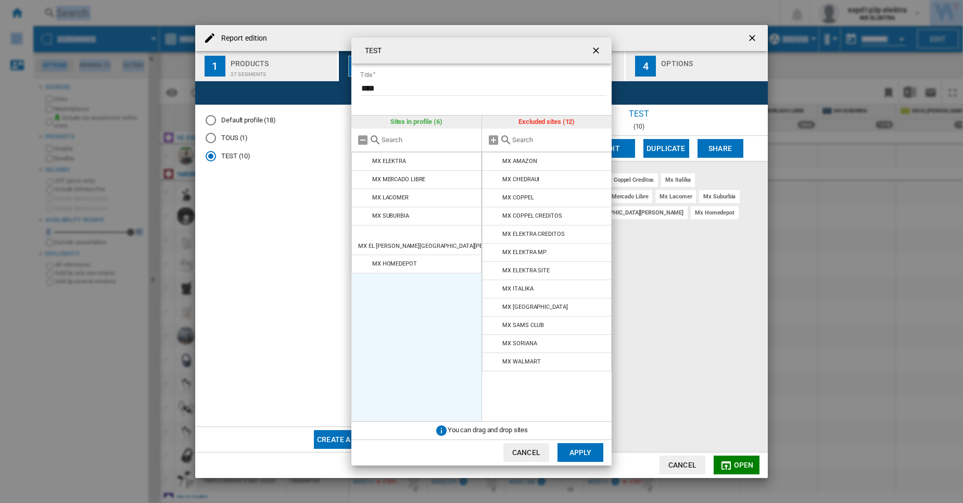
click at [362, 179] on md-icon "TEST Title ..." at bounding box center [363, 179] width 12 height 12
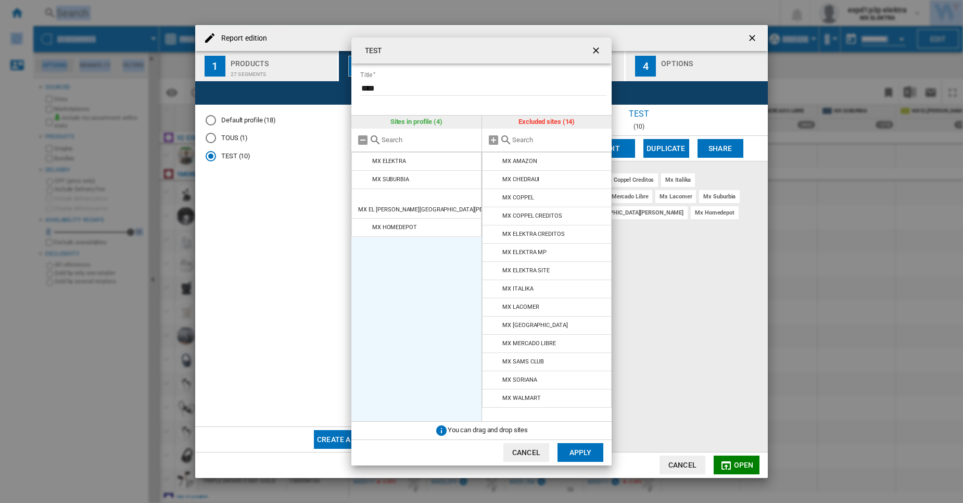
click at [362, 179] on md-icon "TEST Title ..." at bounding box center [363, 179] width 12 height 12
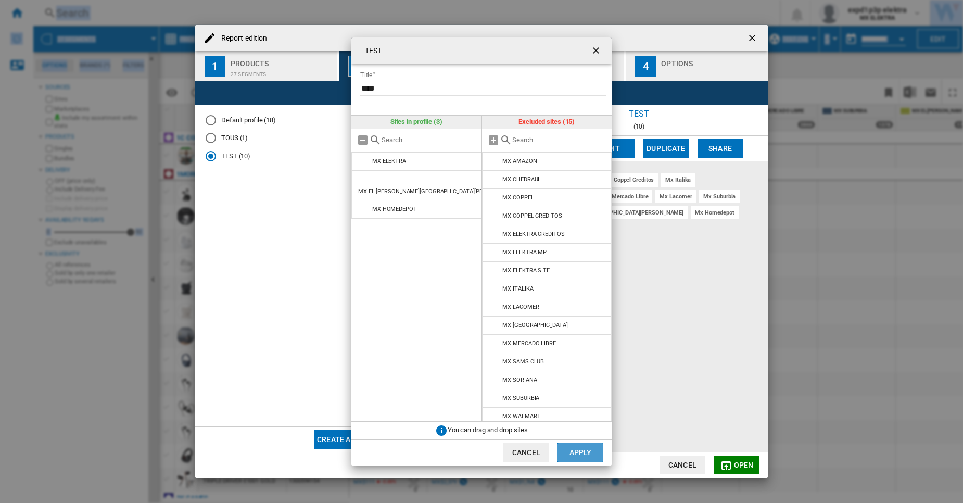
click at [587, 460] on button "Apply" at bounding box center [581, 452] width 46 height 19
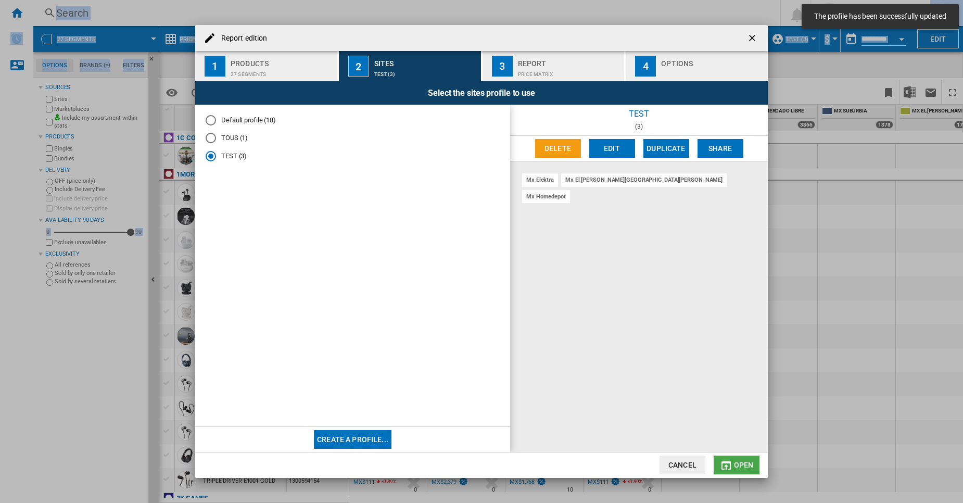
click at [742, 464] on span "Open" at bounding box center [744, 465] width 20 height 8
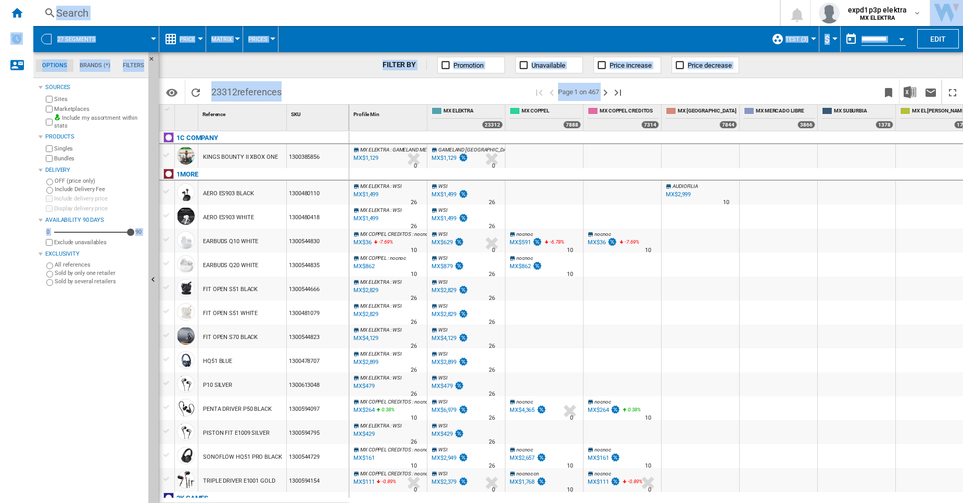
click at [224, 1] on div "Search Search 0 expd1p3p elektra MX ELEKTRA MX ELEKTRA My settings Logout" at bounding box center [498, 13] width 930 height 26
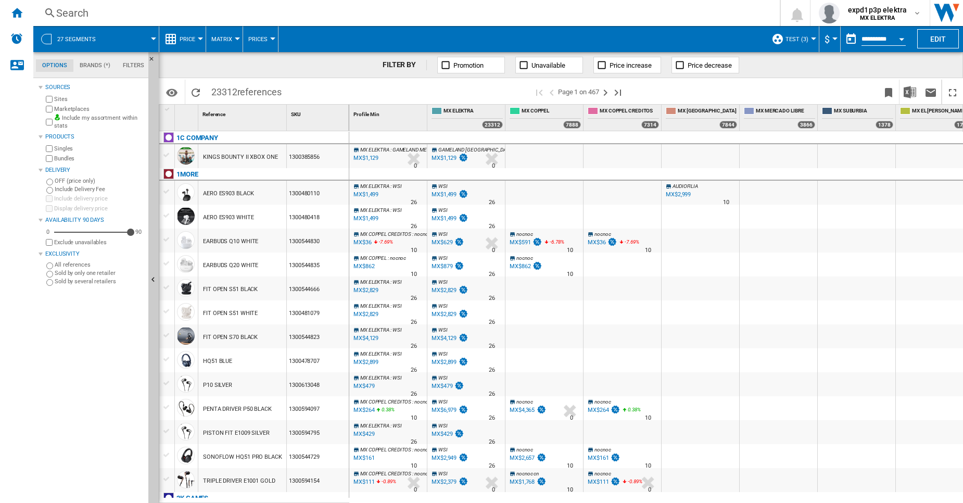
click at [148, 40] on span at bounding box center [131, 39] width 43 height 26
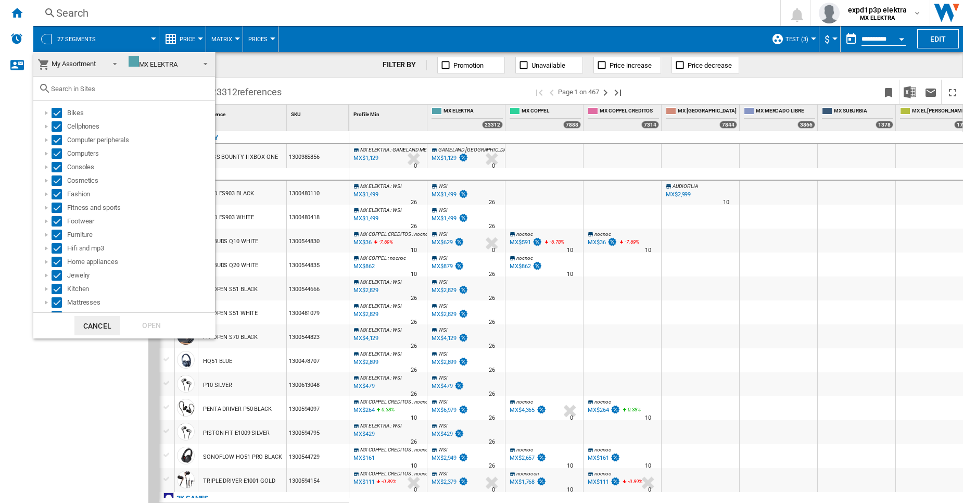
click at [202, 17] on md-backdrop at bounding box center [481, 251] width 963 height 503
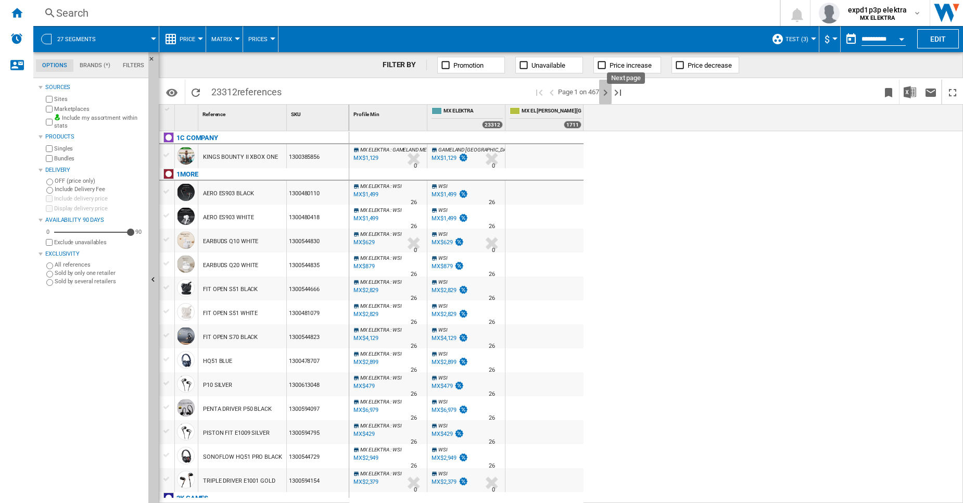
click at [609, 95] on ng-md-icon "Next page" at bounding box center [605, 92] width 12 height 12
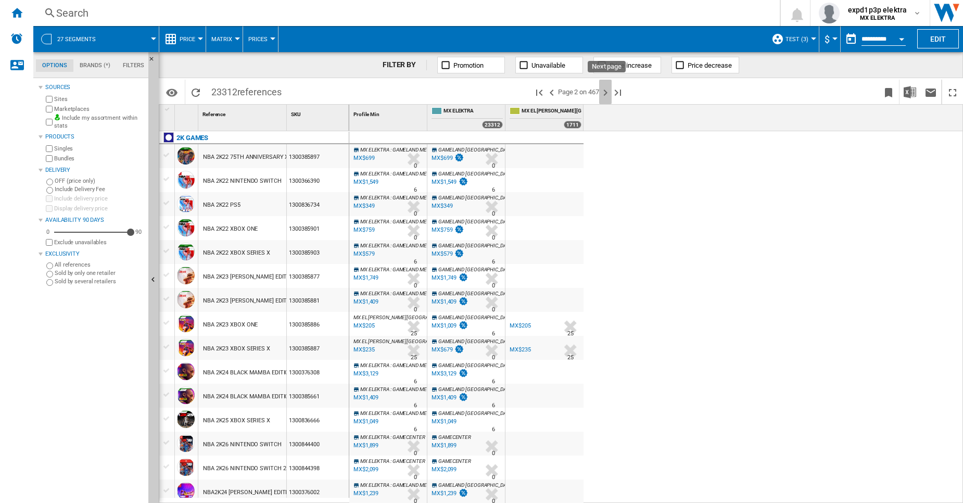
click at [609, 92] on ng-md-icon "Next page" at bounding box center [605, 92] width 12 height 12
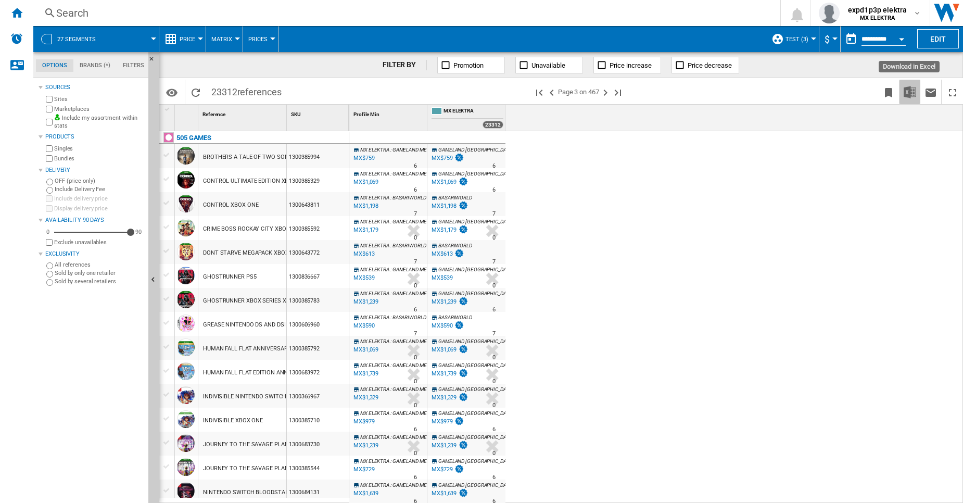
click at [915, 87] on img "Download in Excel" at bounding box center [910, 92] width 12 height 12
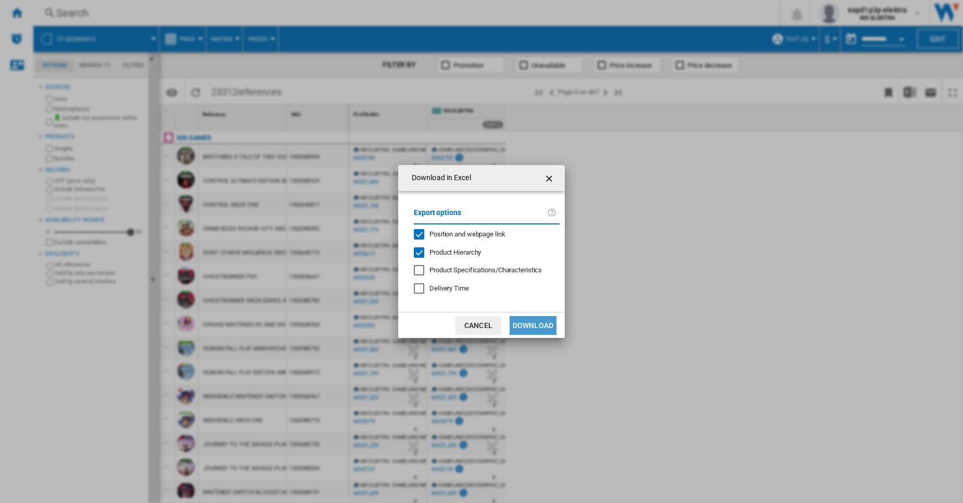
click at [523, 325] on button "Download" at bounding box center [533, 325] width 47 height 19
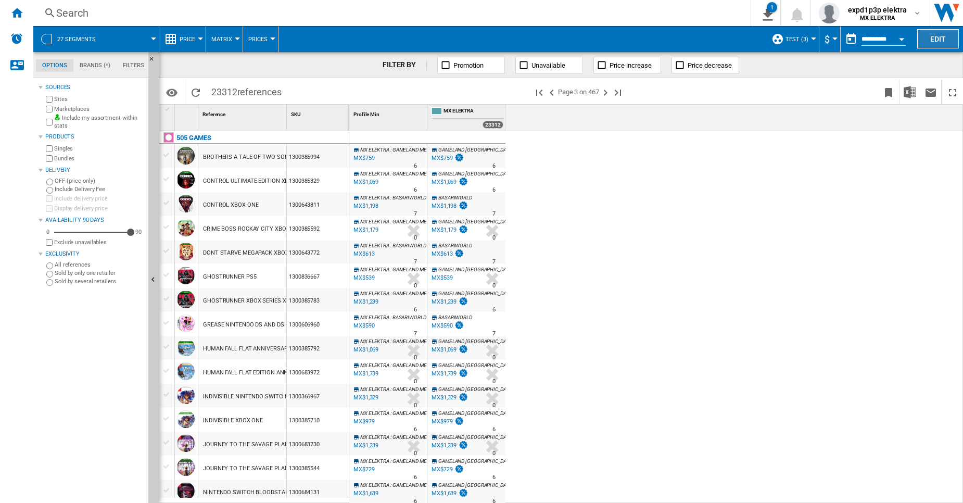
click at [942, 46] on button "Edit" at bounding box center [938, 38] width 42 height 19
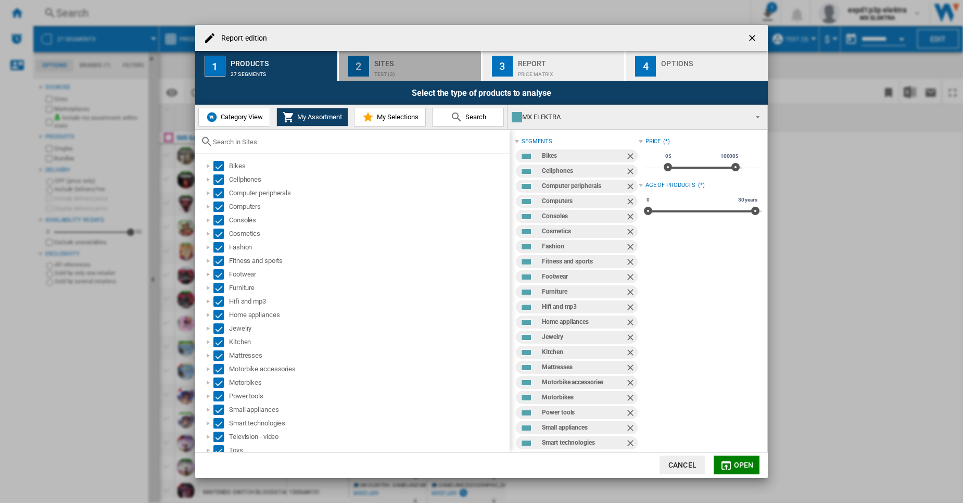
click at [380, 75] on div "TEST (3)" at bounding box center [425, 71] width 103 height 11
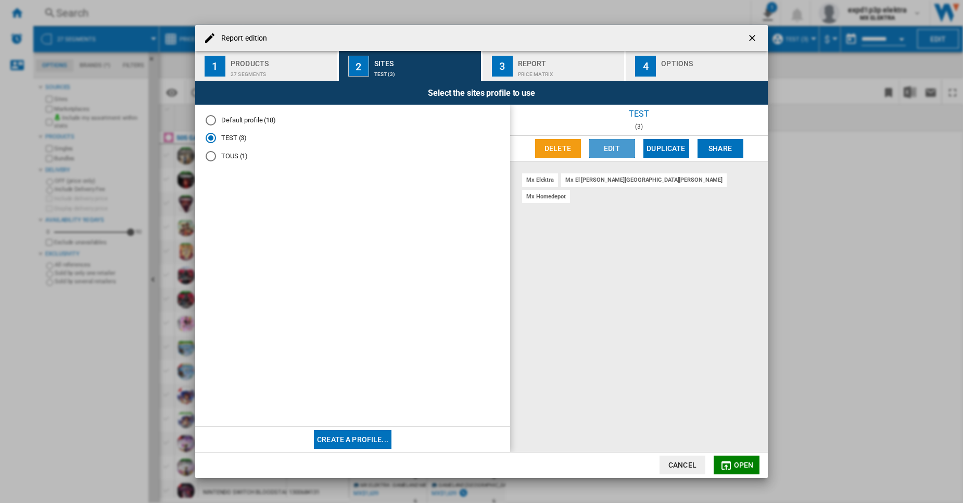
click at [607, 148] on button "Edit" at bounding box center [612, 148] width 46 height 19
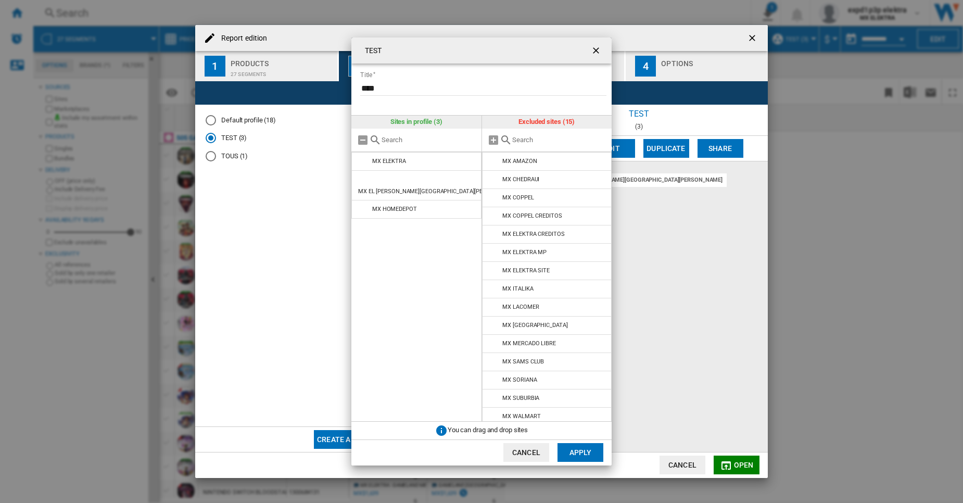
click at [581, 136] on input "text" at bounding box center [559, 140] width 95 height 8
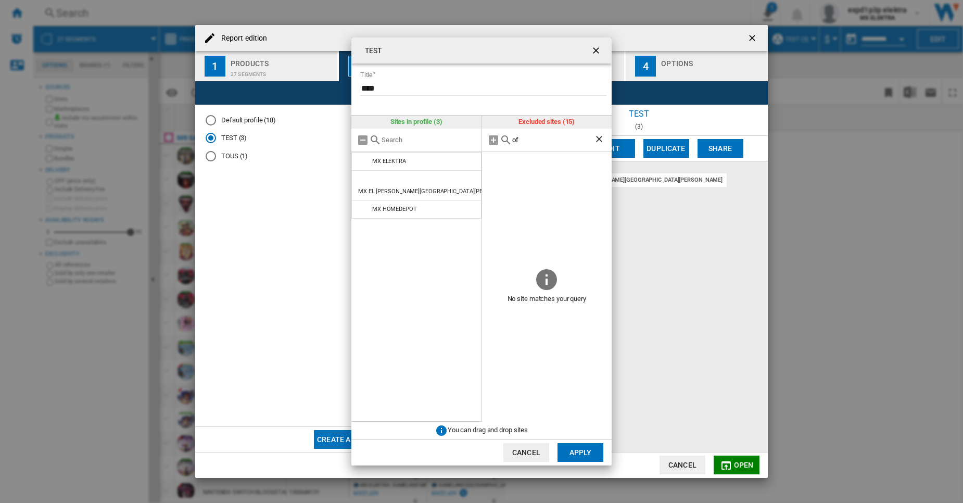
type input "o"
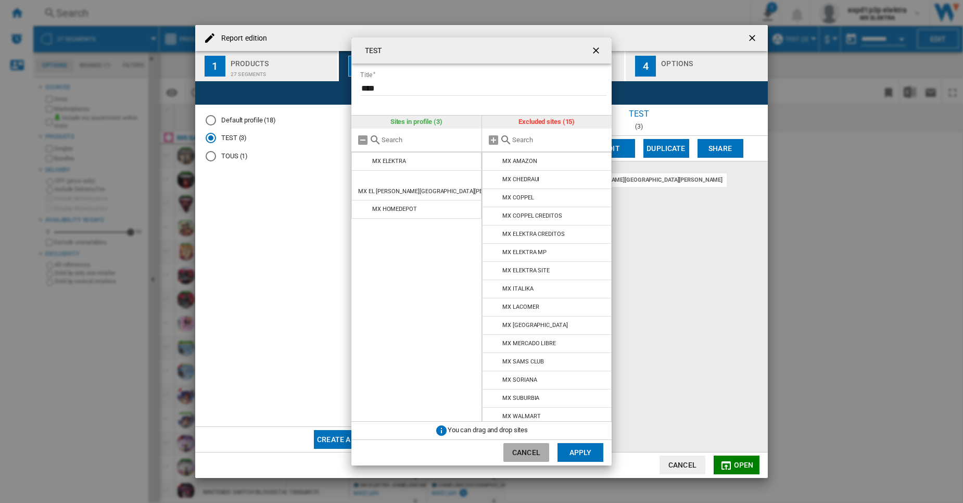
click at [528, 457] on button "Cancel" at bounding box center [526, 452] width 46 height 19
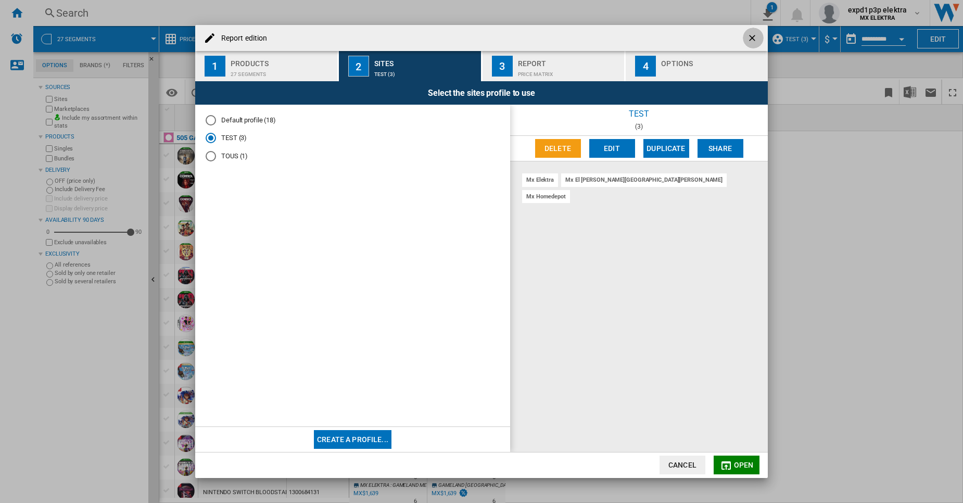
click at [754, 39] on ng-md-icon "getI18NText('BUTTONS.CLOSE_DIALOG')" at bounding box center [753, 39] width 12 height 12
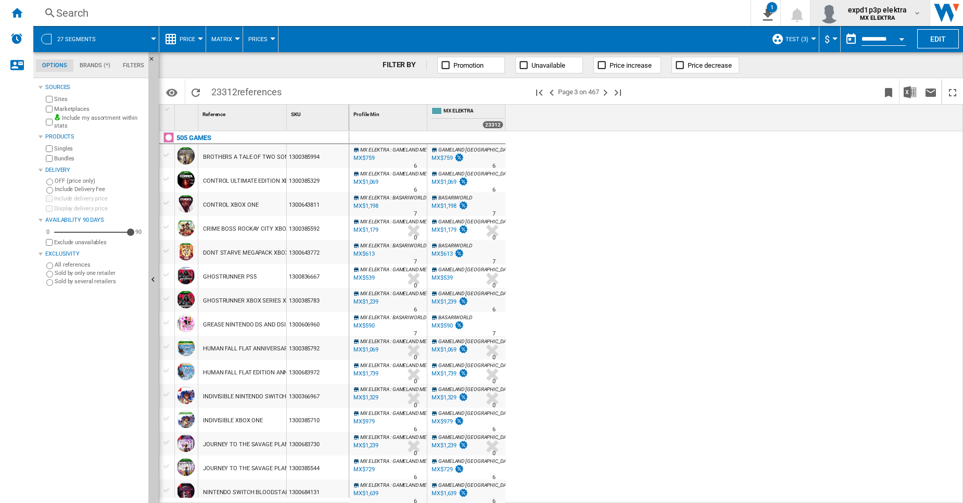
click at [902, 13] on span "expd1p3p elektra" at bounding box center [877, 10] width 59 height 10
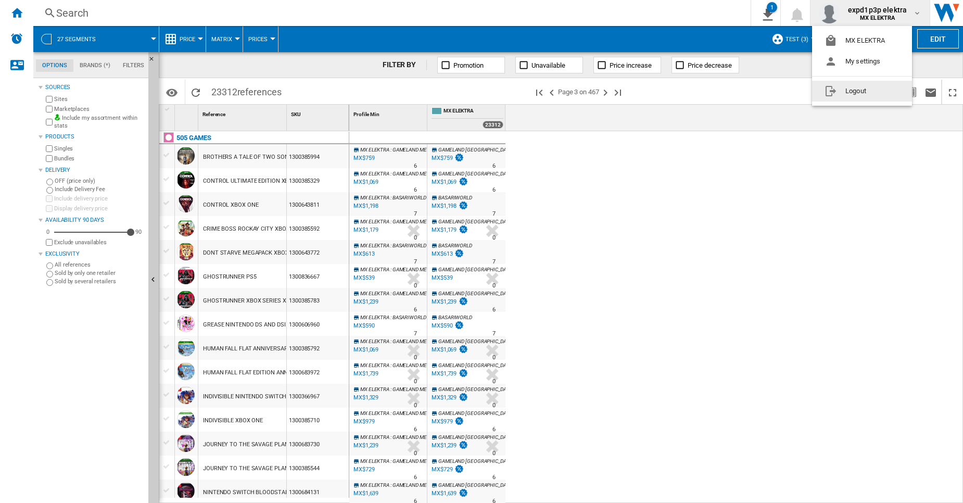
click at [858, 93] on button "Logout" at bounding box center [862, 91] width 100 height 21
